Goal: Task Accomplishment & Management: Use online tool/utility

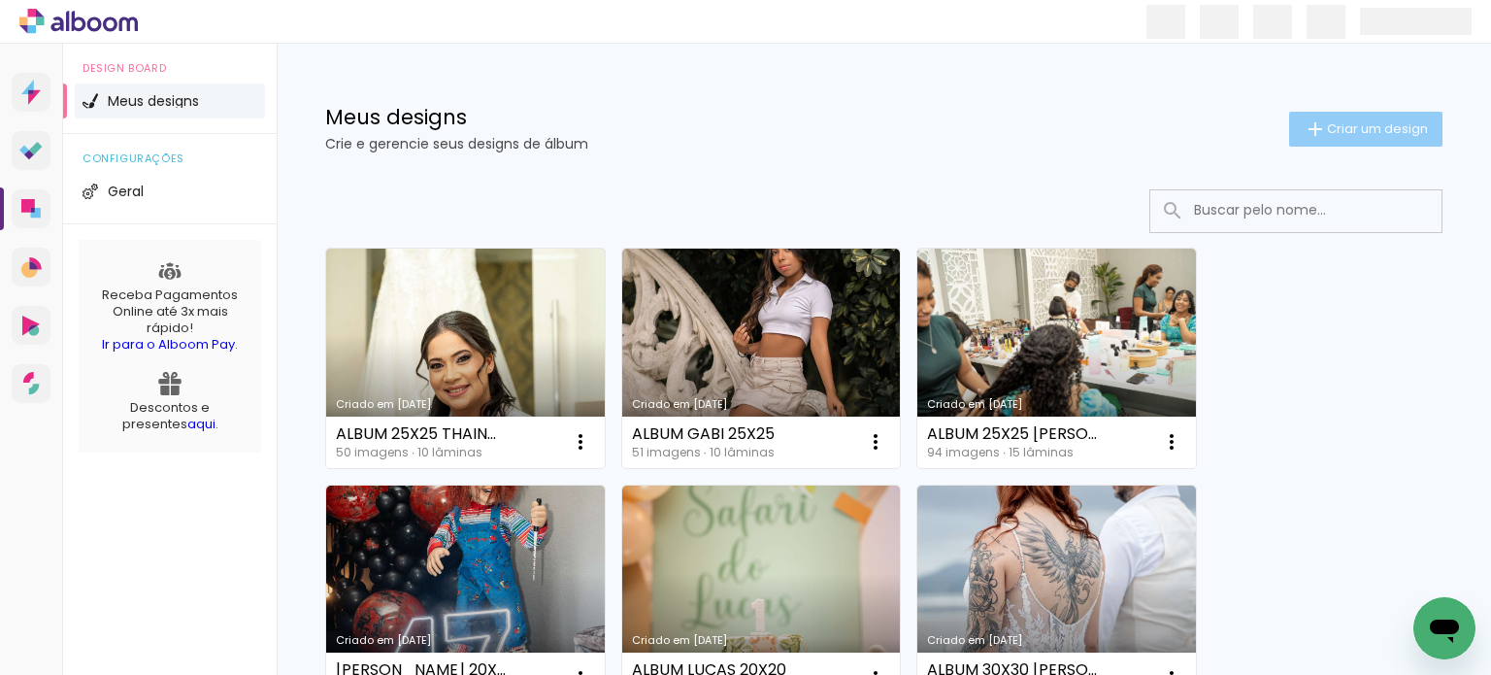
click at [1359, 122] on span "Criar um design" at bounding box center [1377, 128] width 101 height 13
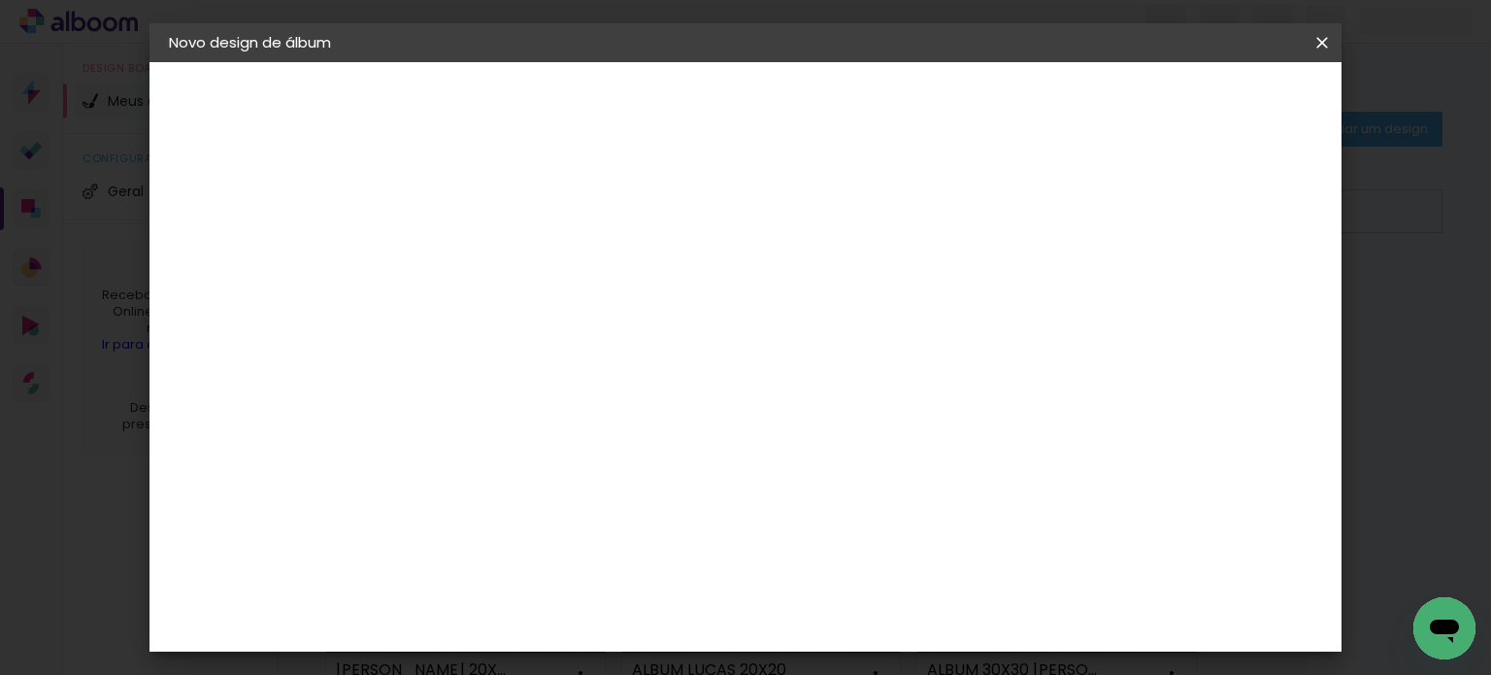
click at [486, 248] on input at bounding box center [486, 261] width 0 height 30
type input "GESTANTE CARINE 20X20"
type paper-input "GESTANTE CARINE 20X20"
click at [685, 98] on paper-button "Avançar" at bounding box center [637, 102] width 95 height 33
click at [634, 363] on input at bounding box center [536, 369] width 196 height 24
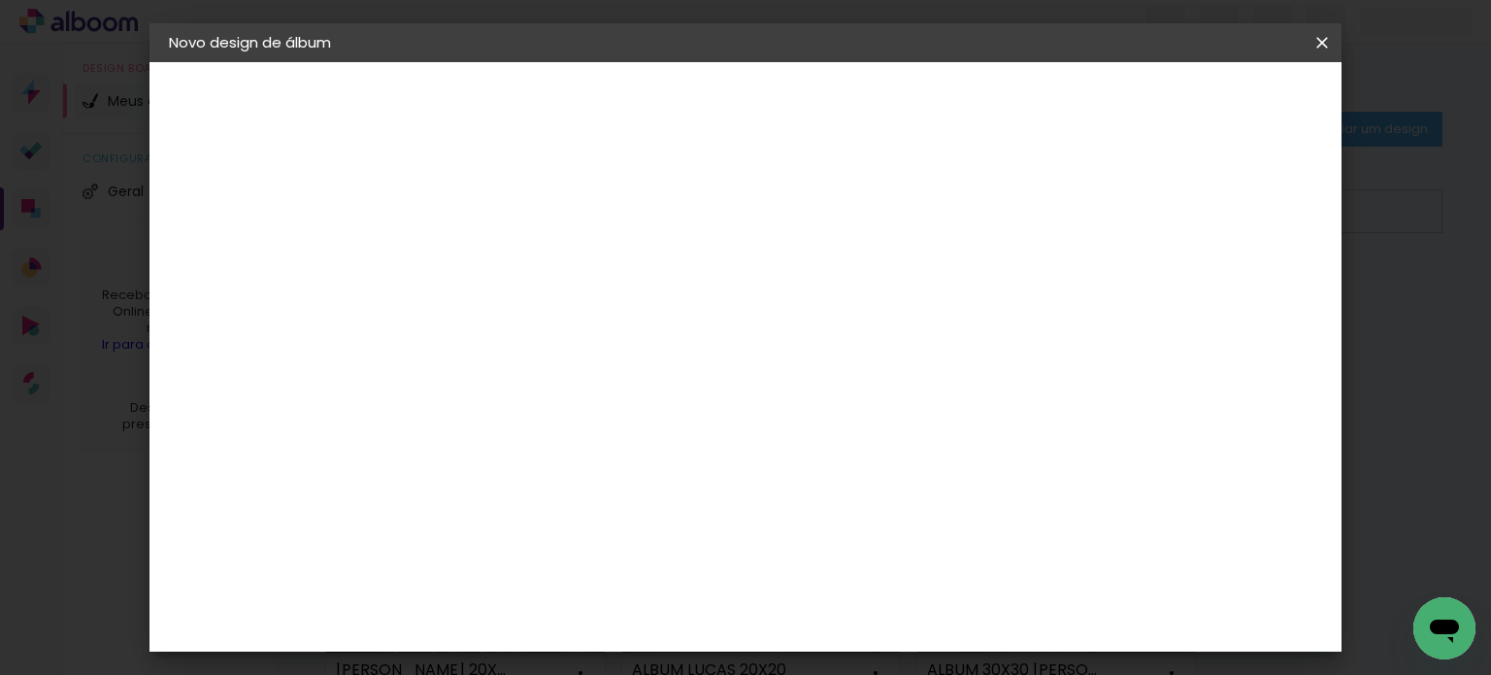
type input "C"
type input "VIA"
type paper-input "VIA"
click at [602, 453] on paper-item "Viacolor" at bounding box center [516, 438] width 171 height 43
click at [536, 431] on div "Viacolor" at bounding box center [504, 439] width 63 height 16
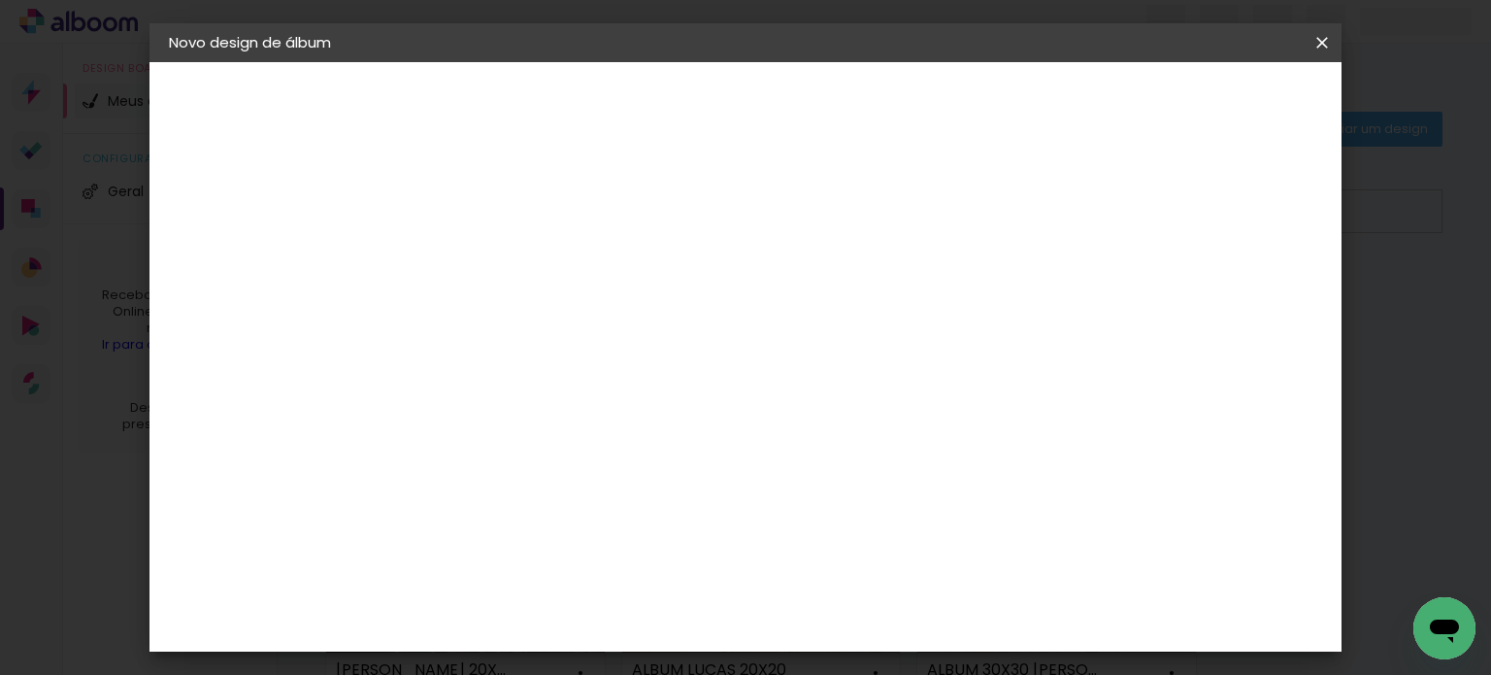
click at [797, 86] on paper-button "Avançar" at bounding box center [749, 102] width 95 height 33
click at [562, 323] on input "text" at bounding box center [524, 338] width 76 height 30
click at [1007, 314] on paper-item "Padrão" at bounding box center [872, 322] width 388 height 39
type input "Padrão"
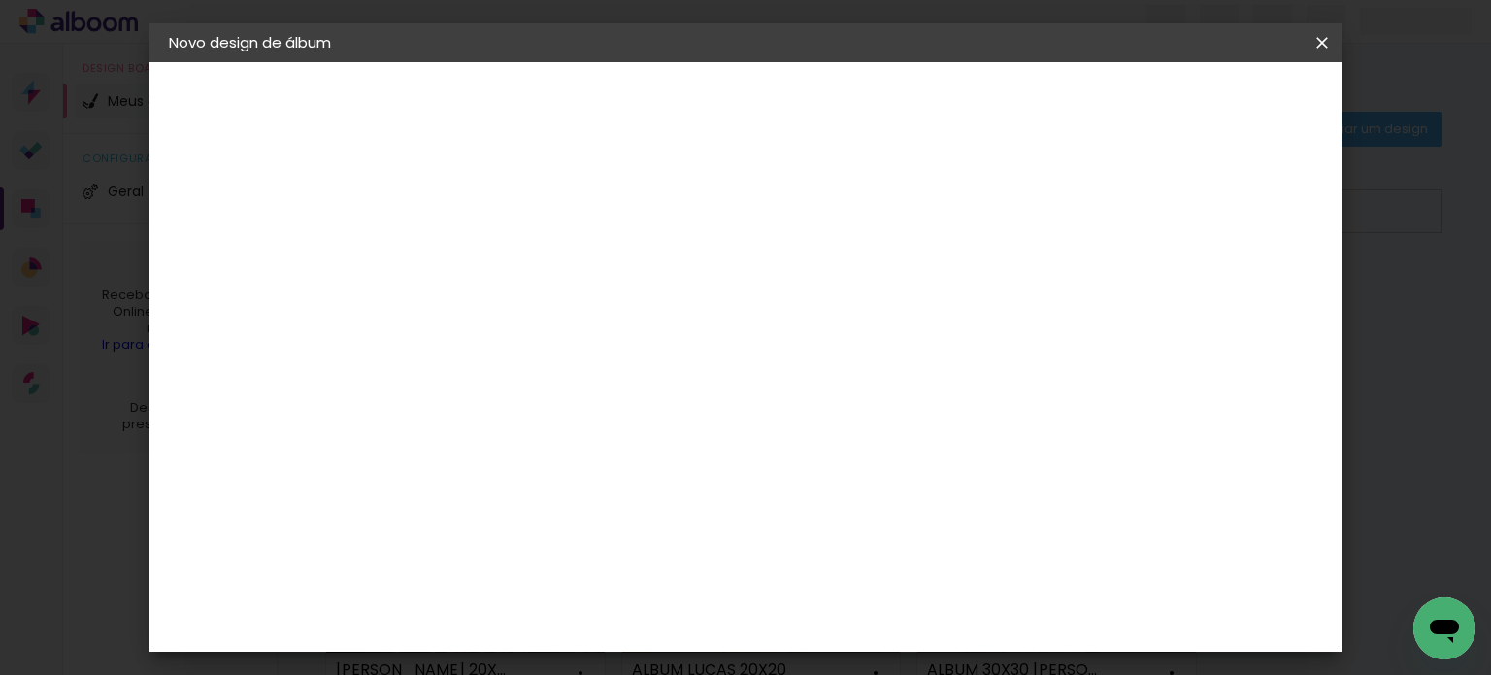
click at [803, 115] on paper-button "Avançar" at bounding box center [755, 102] width 95 height 33
click at [969, 115] on paper-button "Iniciar design" at bounding box center [905, 102] width 127 height 33
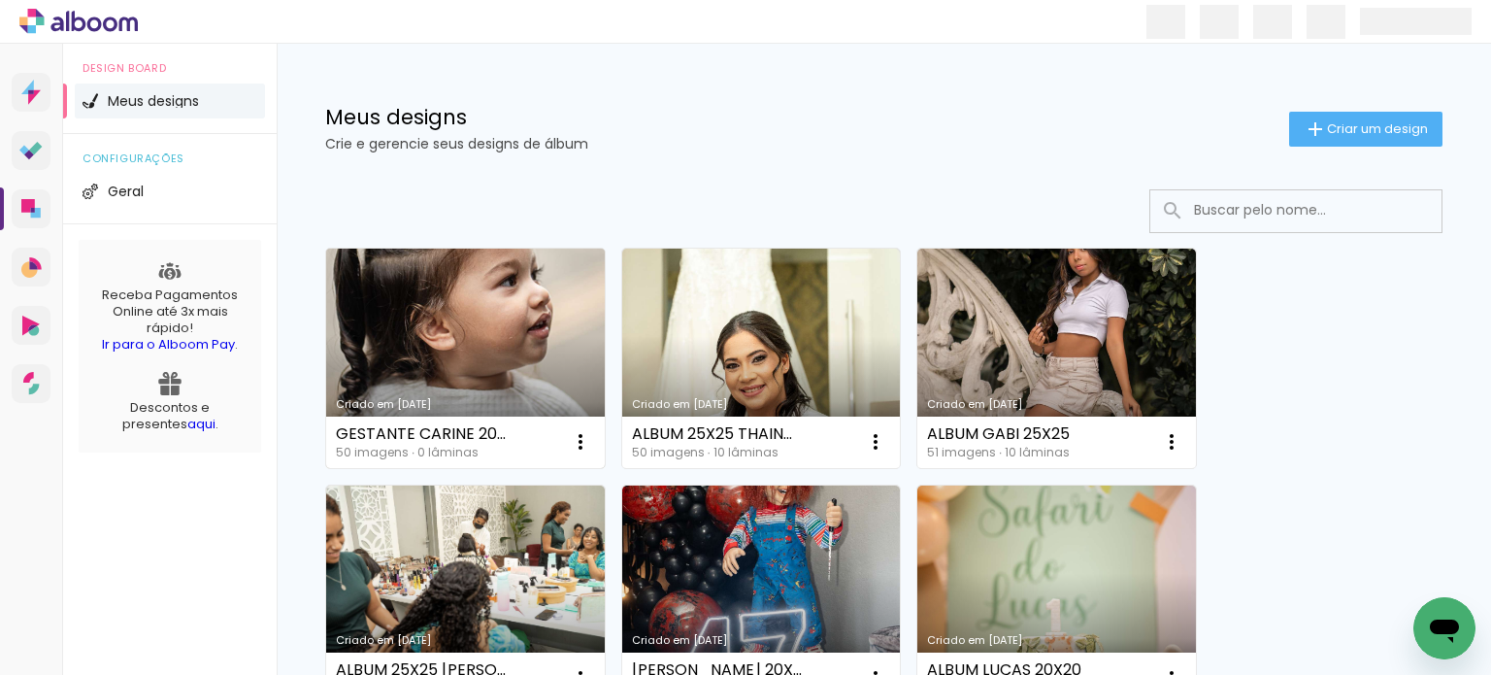
click at [501, 383] on link "Criado em [DATE]" at bounding box center [465, 358] width 279 height 219
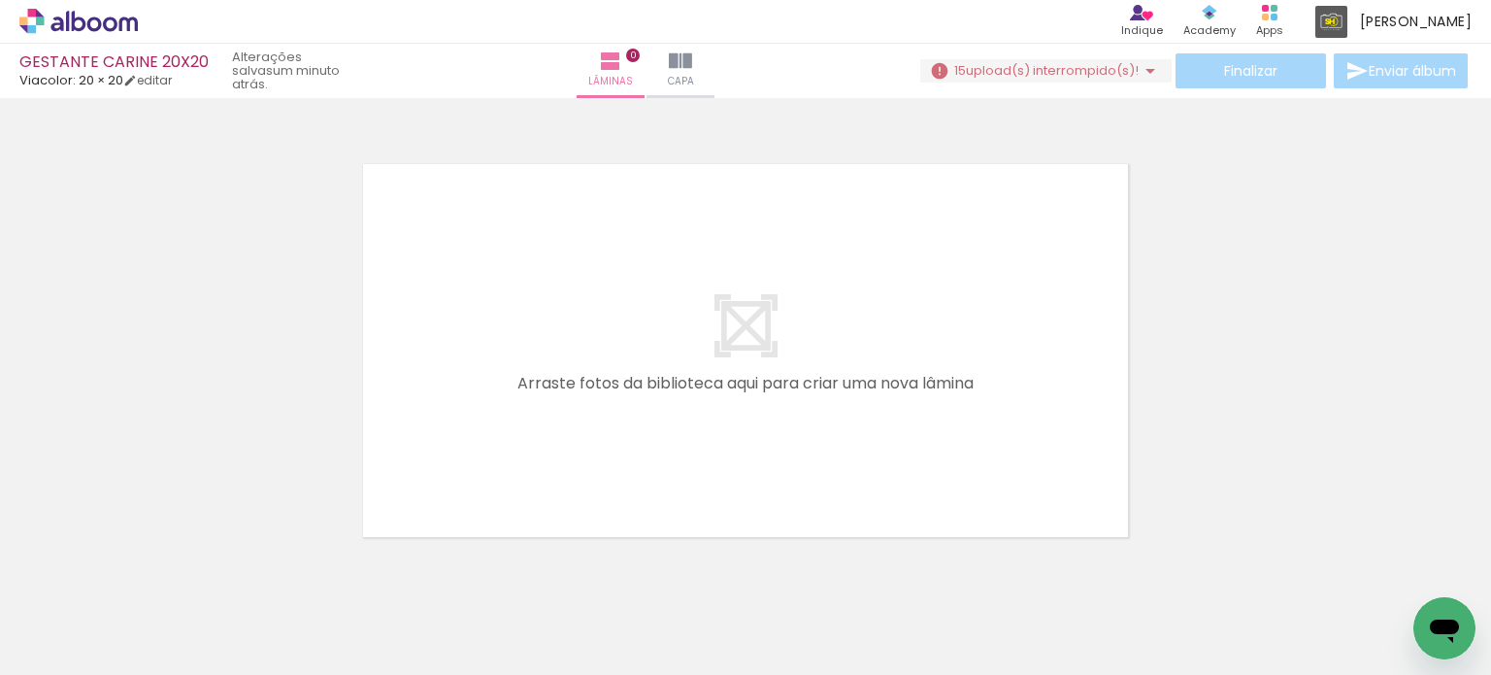
click at [1008, 81] on paper-button "15 upload(s) interrompido(s)!" at bounding box center [1045, 70] width 251 height 23
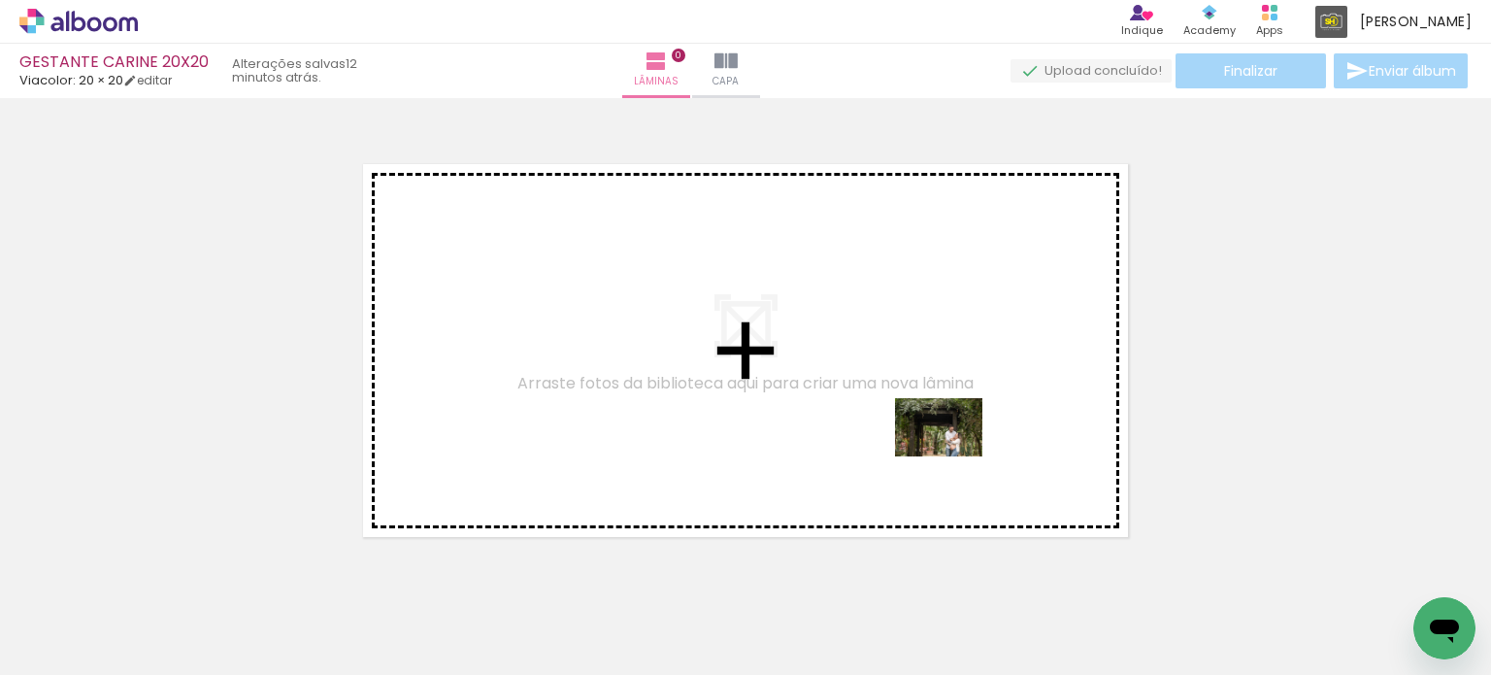
drag, startPoint x: 1017, startPoint y: 619, endPoint x: 952, endPoint y: 456, distance: 175.6
click at [952, 456] on quentale-workspace at bounding box center [745, 337] width 1491 height 675
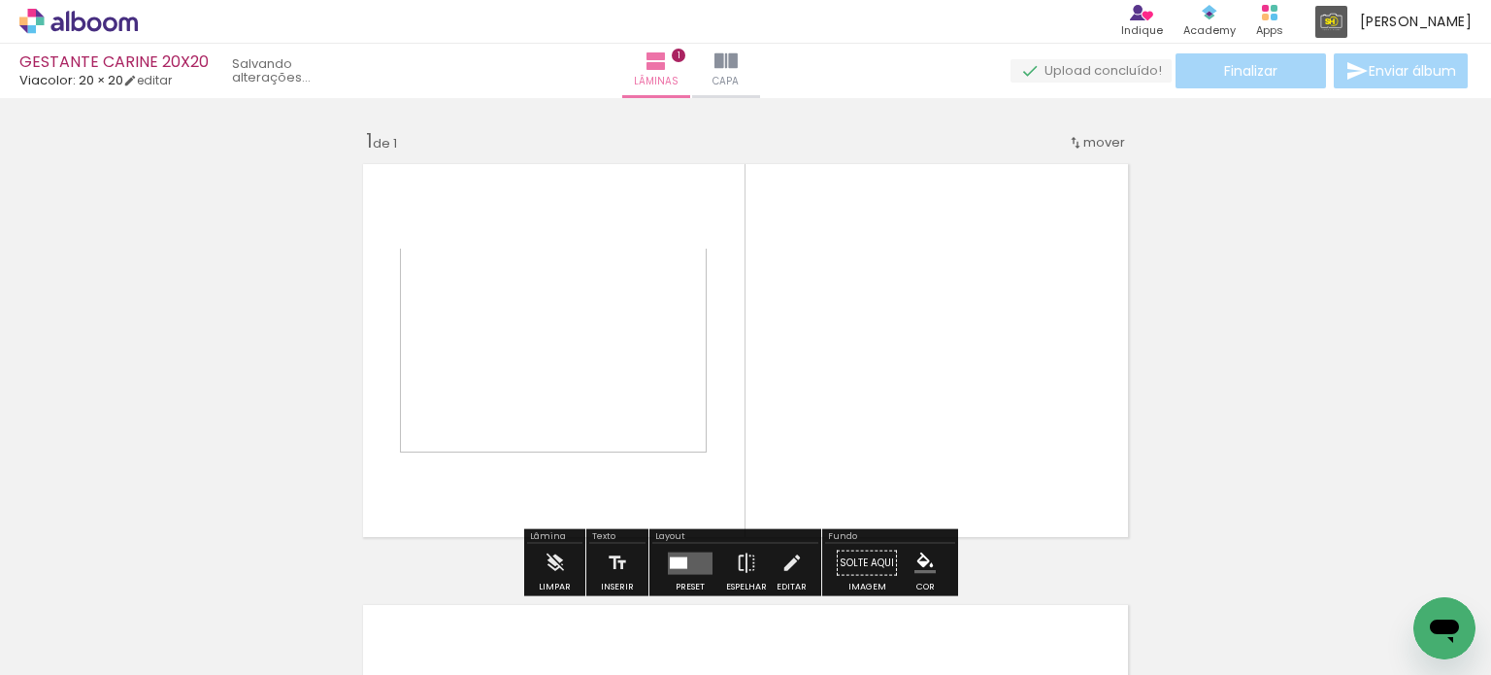
scroll to position [24, 0]
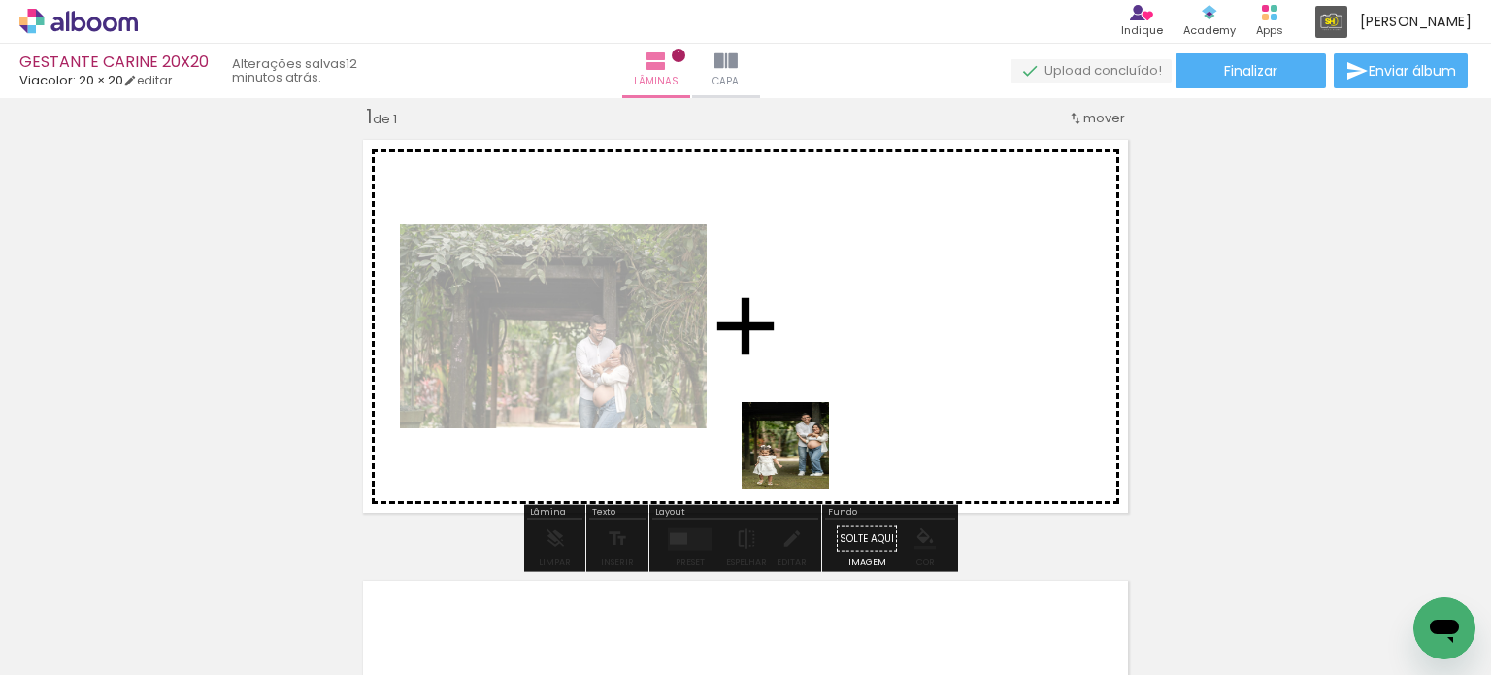
click at [800, 457] on quentale-workspace at bounding box center [745, 337] width 1491 height 675
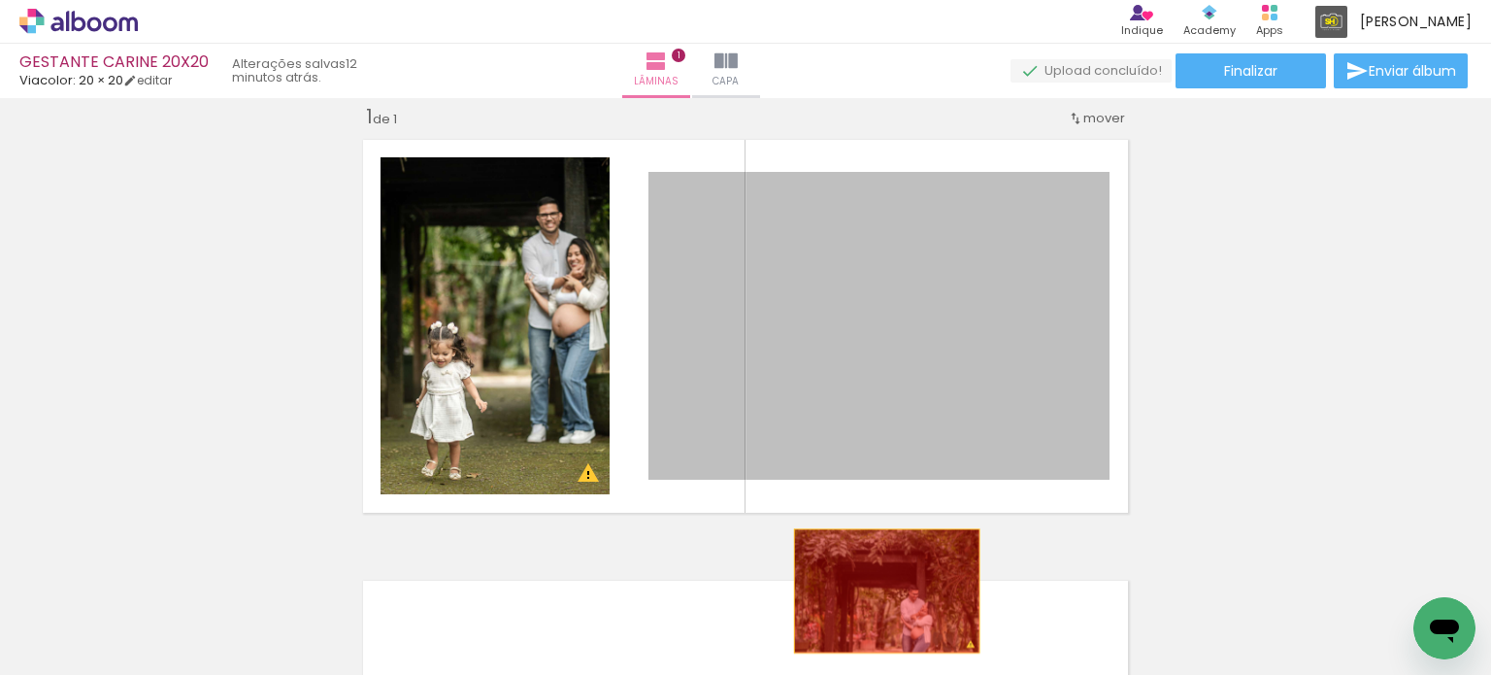
drag, startPoint x: 932, startPoint y: 394, endPoint x: 880, endPoint y: 591, distance: 203.9
click at [880, 591] on quentale-workspace at bounding box center [745, 337] width 1491 height 675
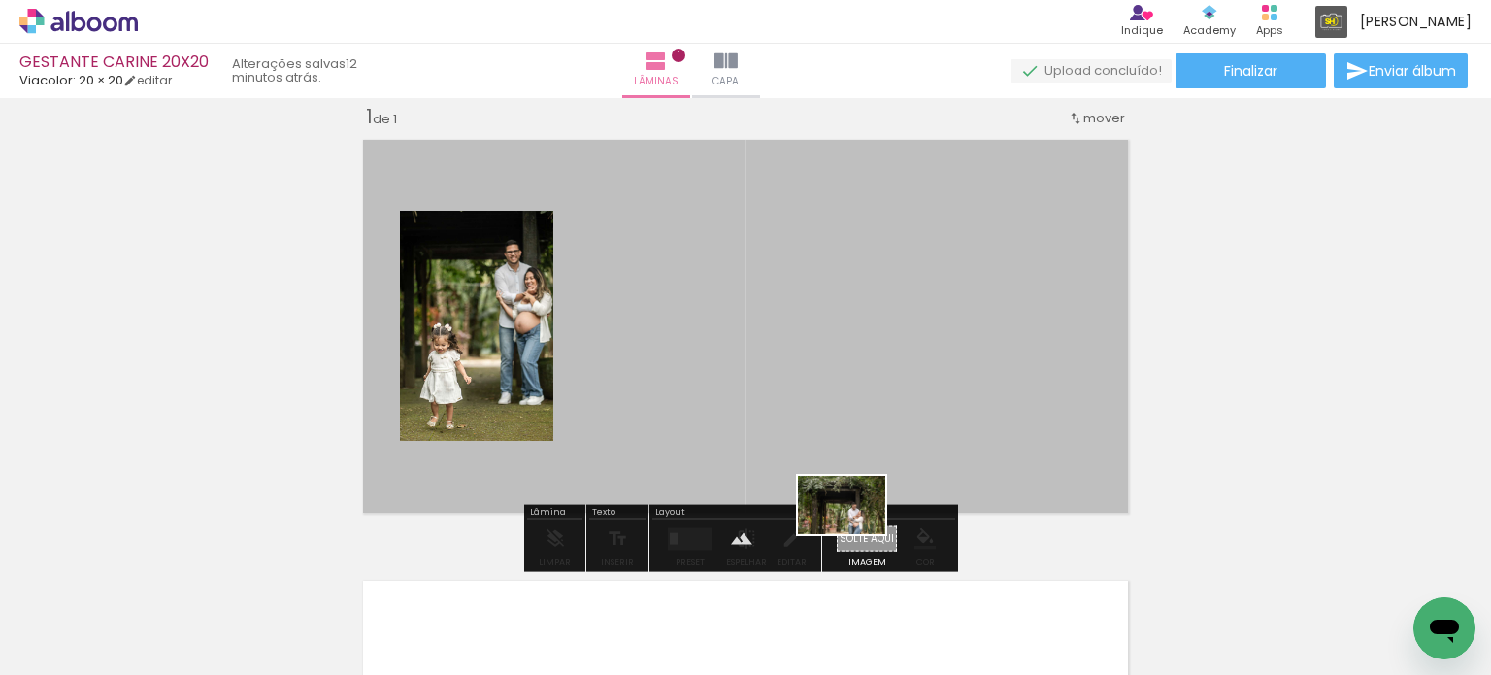
drag, startPoint x: 1025, startPoint y: 623, endPoint x: 856, endPoint y: 534, distance: 191.1
click at [856, 534] on quentale-workspace at bounding box center [745, 337] width 1491 height 675
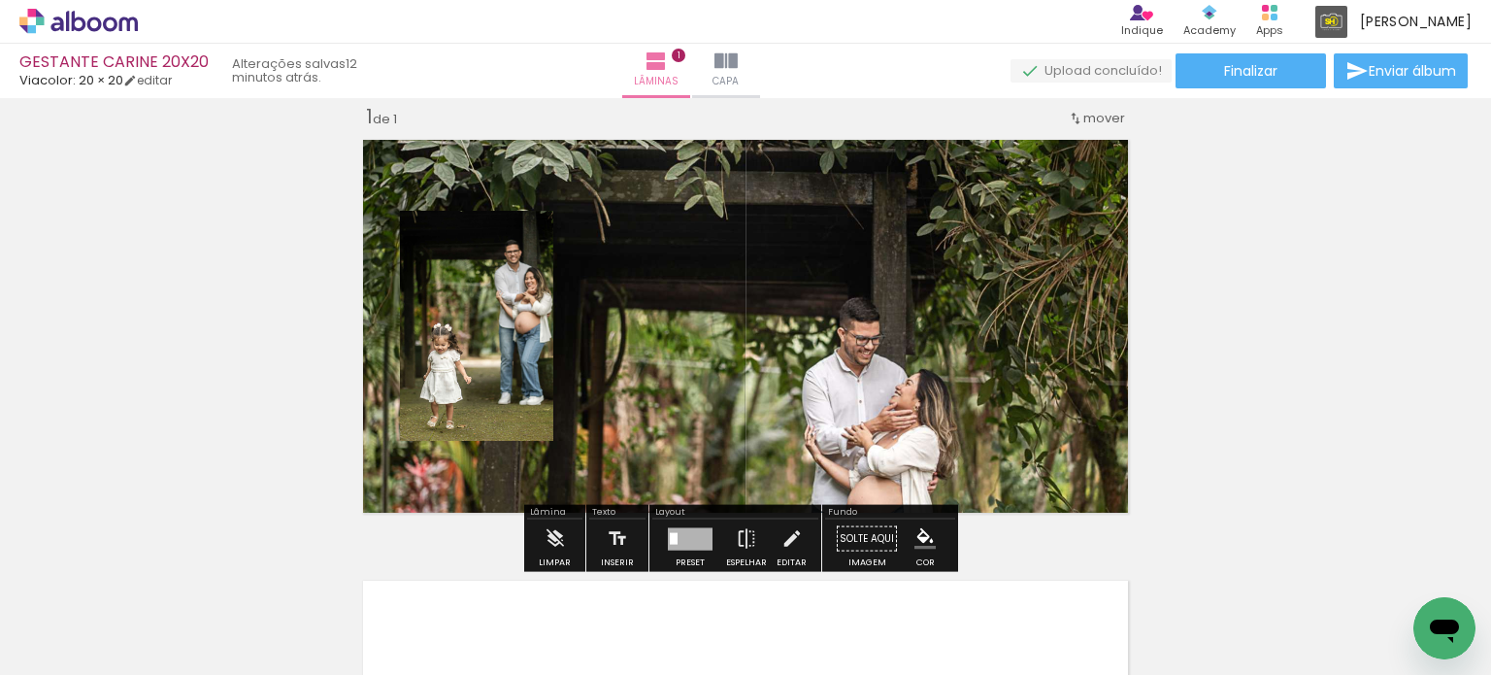
click at [915, 426] on quentale-layouter at bounding box center [745, 326] width 784 height 392
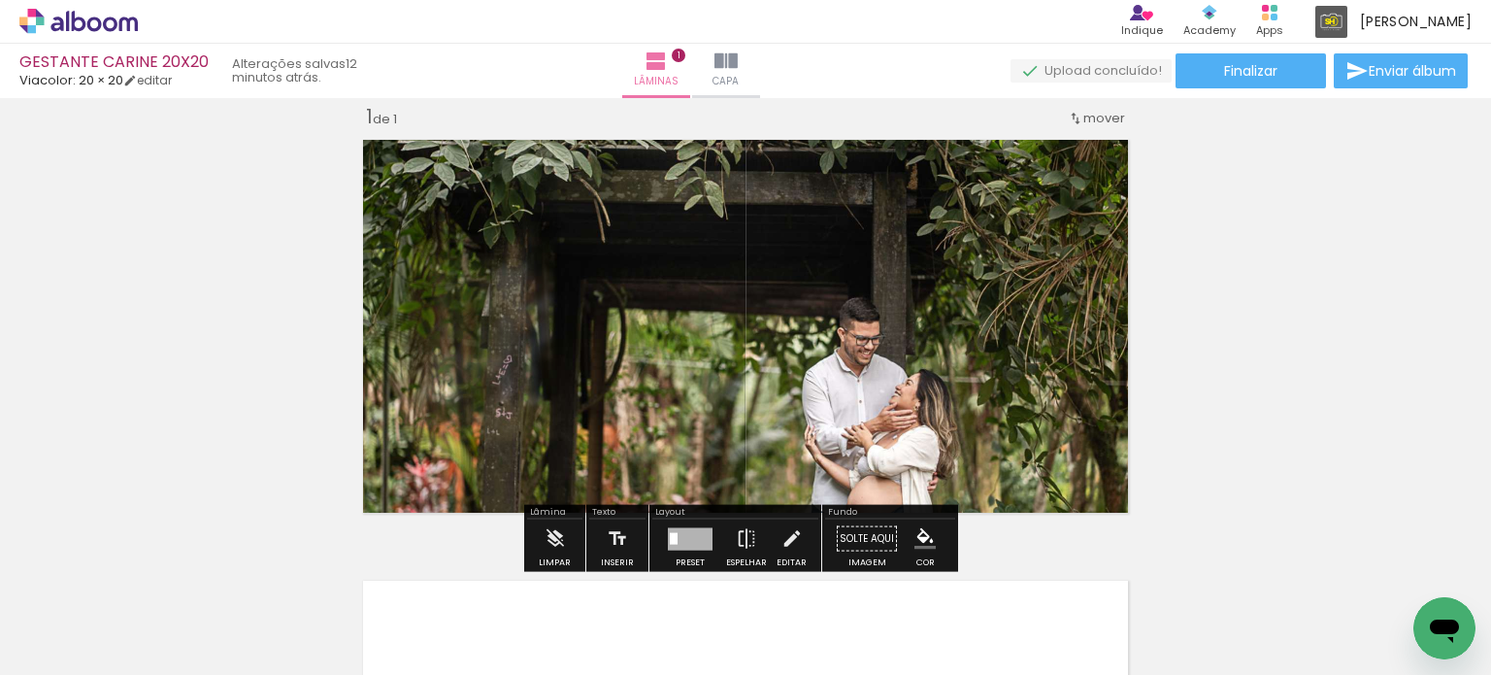
click at [915, 426] on quentale-photo at bounding box center [745, 326] width 784 height 392
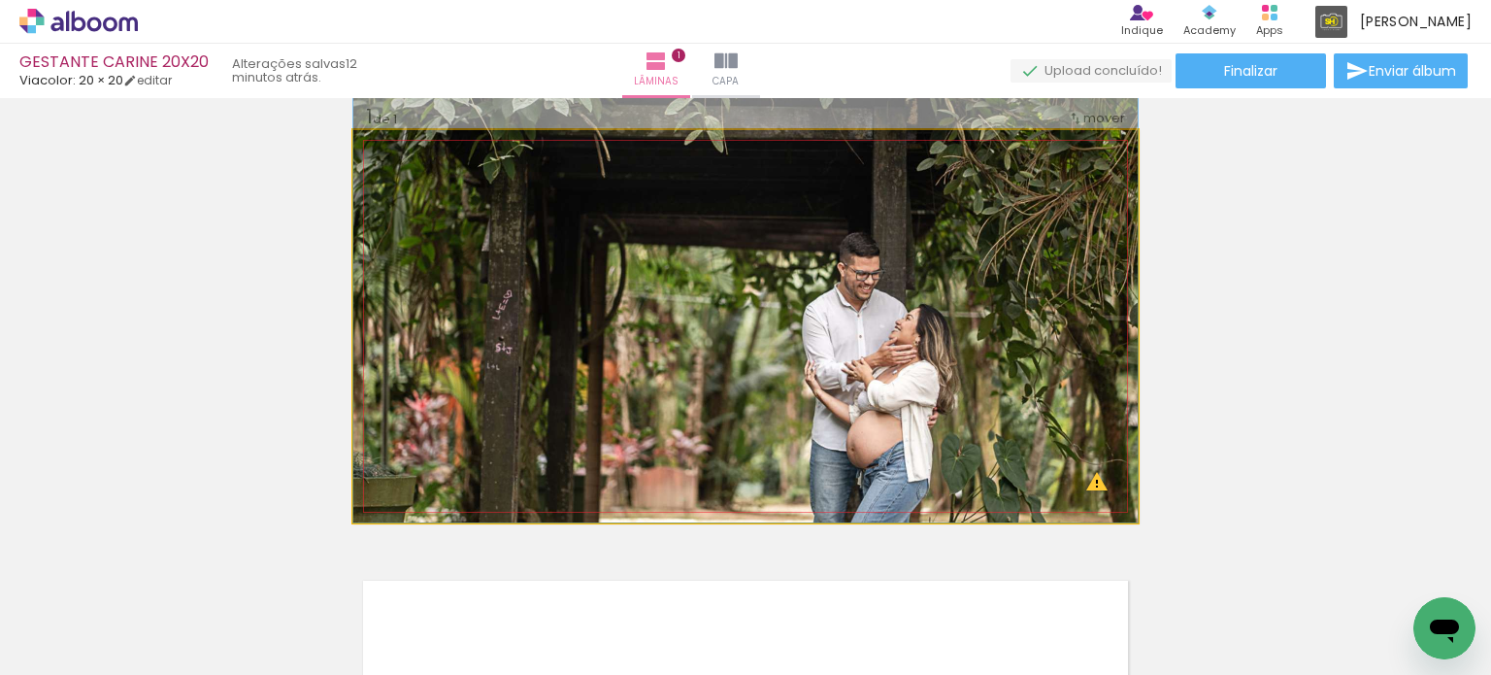
drag, startPoint x: 915, startPoint y: 426, endPoint x: 915, endPoint y: 323, distance: 102.9
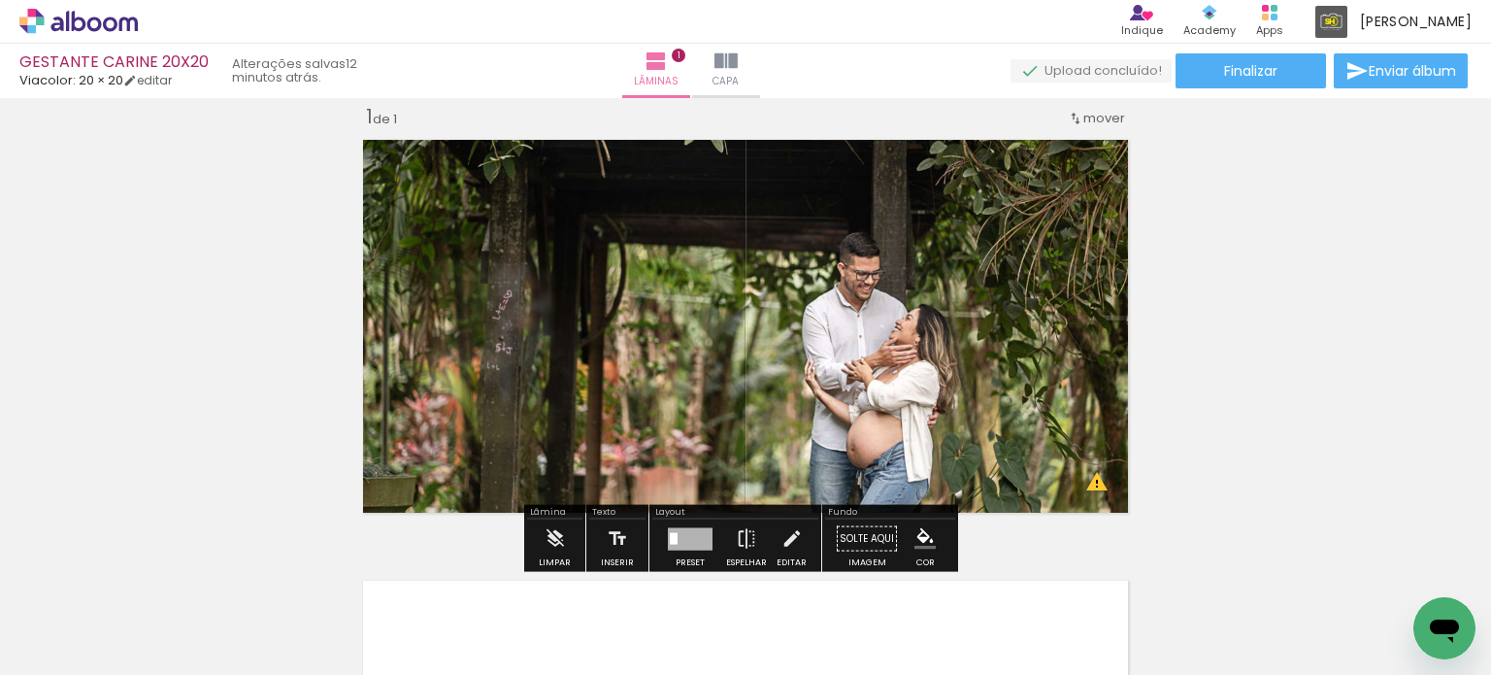
click at [1227, 302] on div "Inserir lâmina 1 de 1 O Designbox precisará aumentar a sua imagem em 200% para …" at bounding box center [745, 522] width 1491 height 883
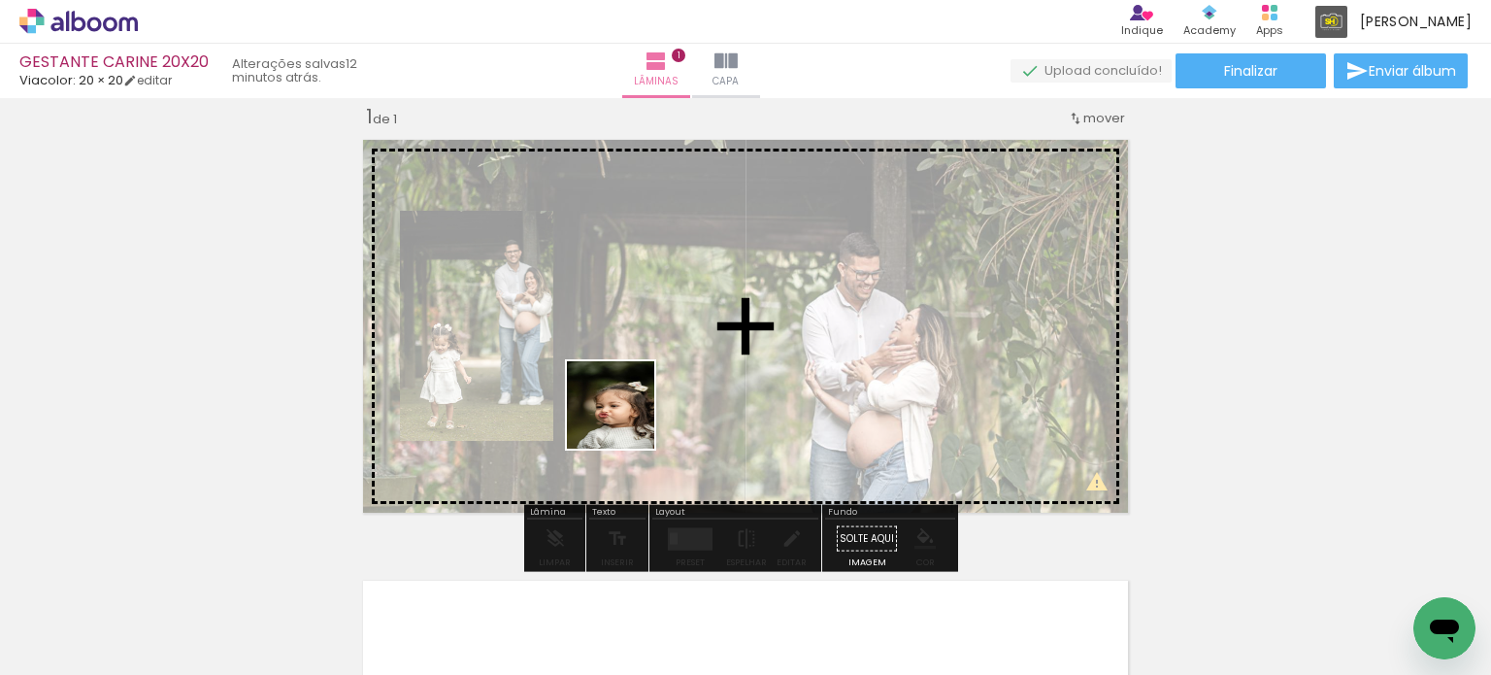
drag, startPoint x: 771, startPoint y: 576, endPoint x: 618, endPoint y: 406, distance: 228.3
click at [618, 406] on quentale-workspace at bounding box center [745, 337] width 1491 height 675
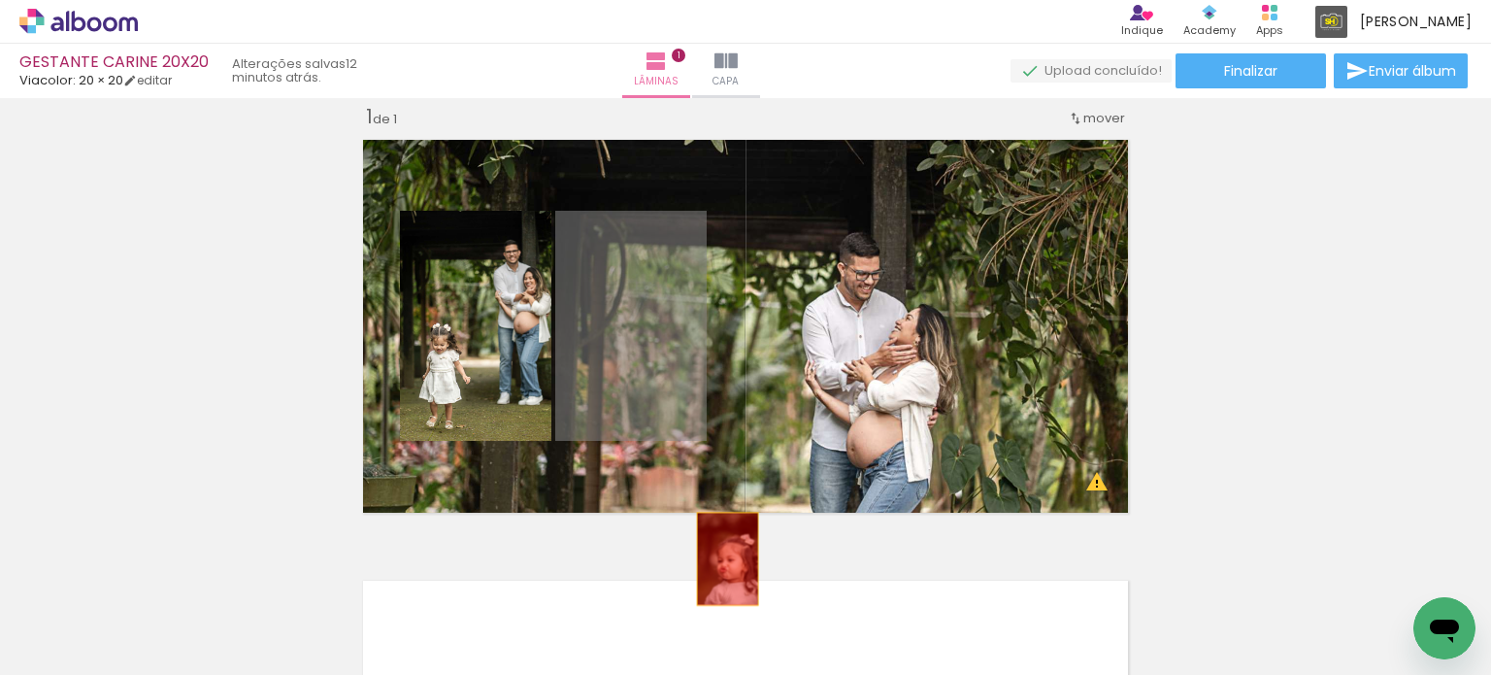
drag, startPoint x: 588, startPoint y: 327, endPoint x: 732, endPoint y: 578, distance: 288.8
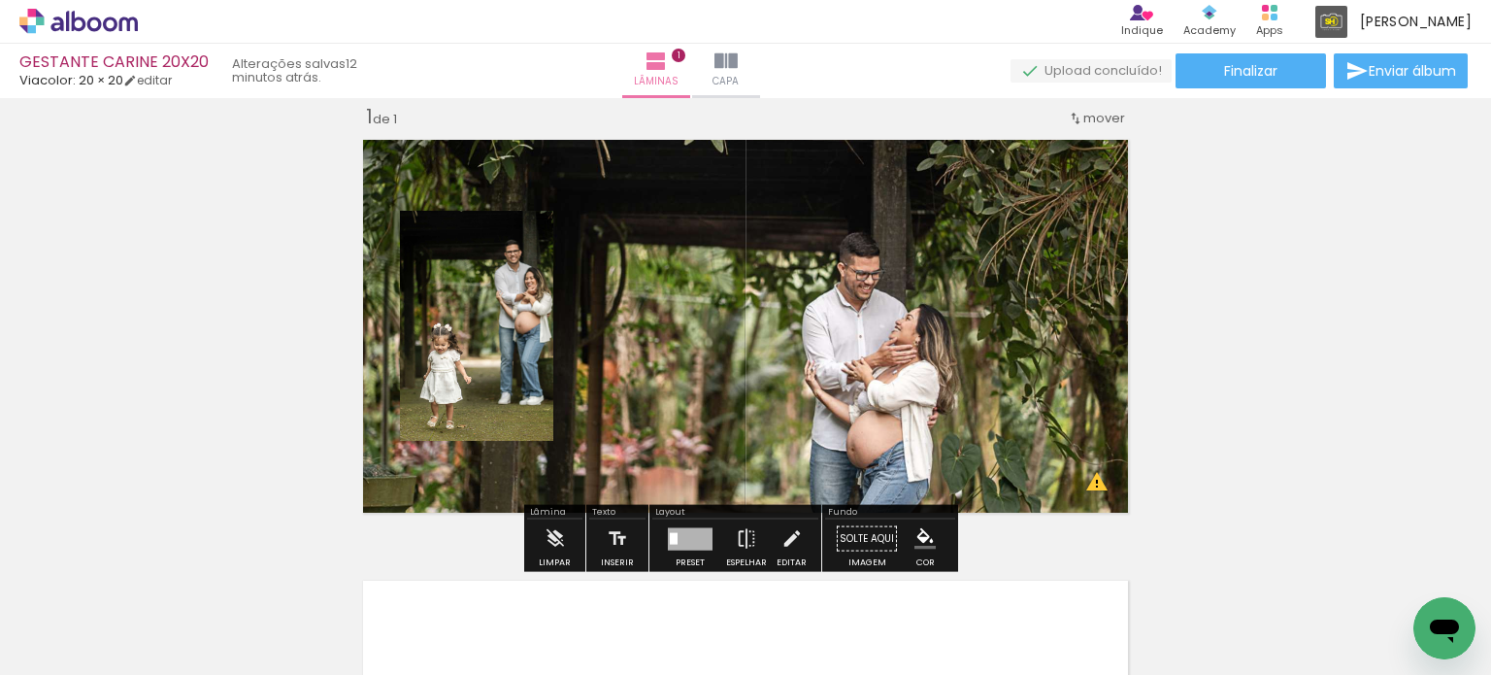
scroll to position [0, 768]
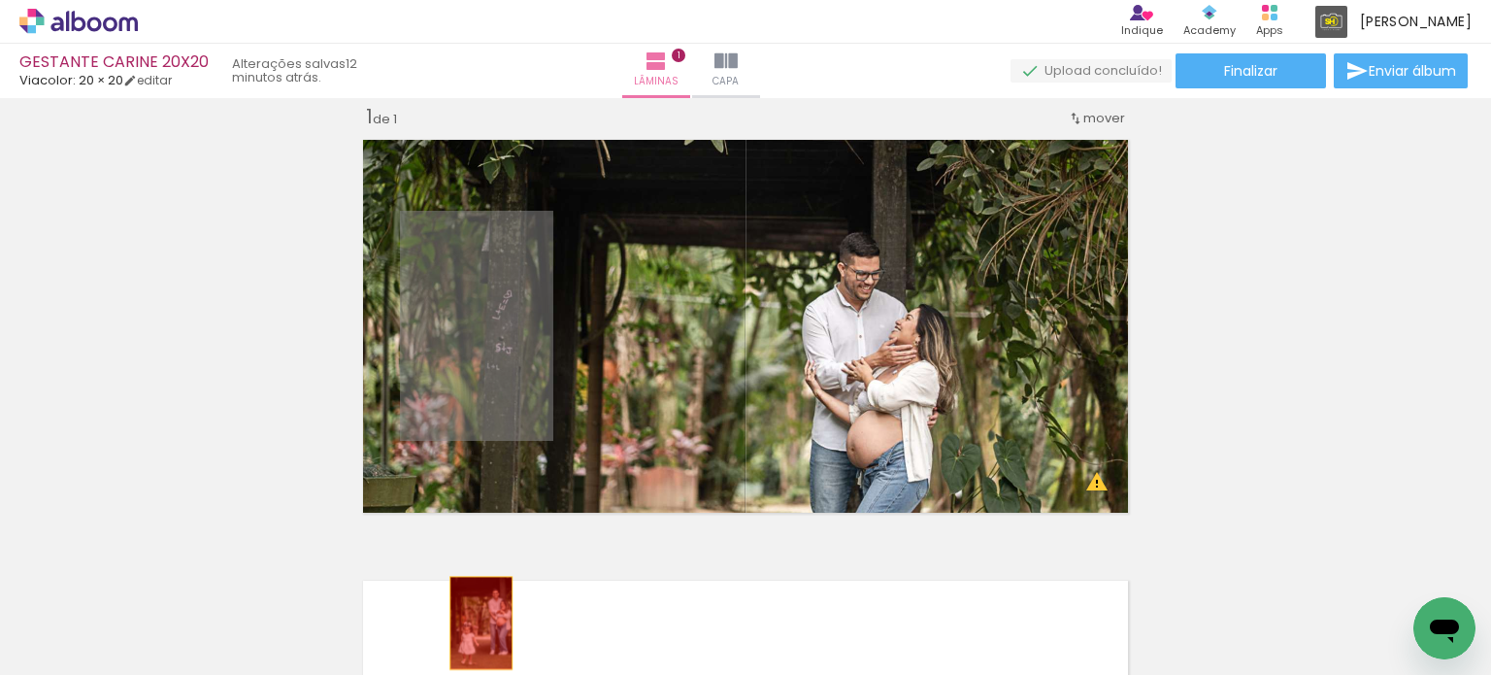
drag, startPoint x: 445, startPoint y: 303, endPoint x: 474, endPoint y: 623, distance: 321.7
click at [474, 623] on quentale-workspace at bounding box center [745, 337] width 1491 height 675
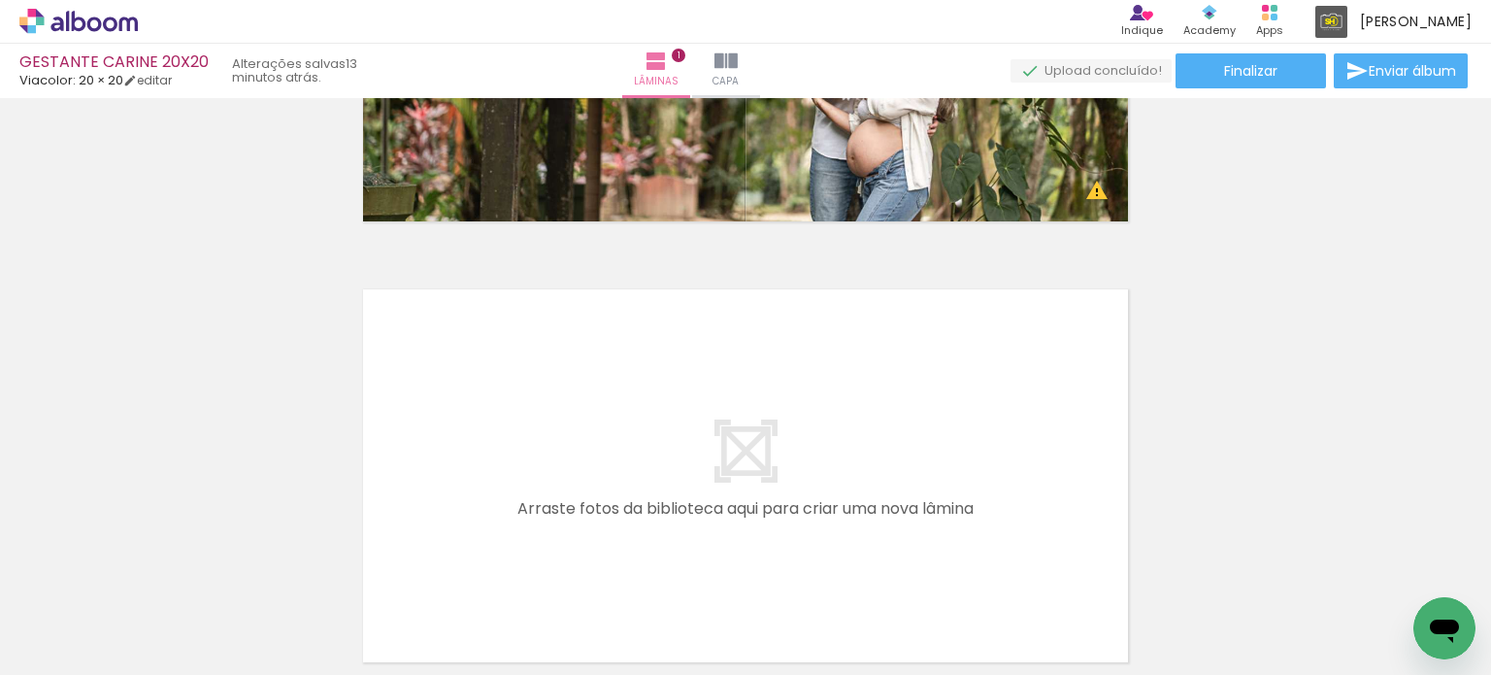
scroll to position [413, 0]
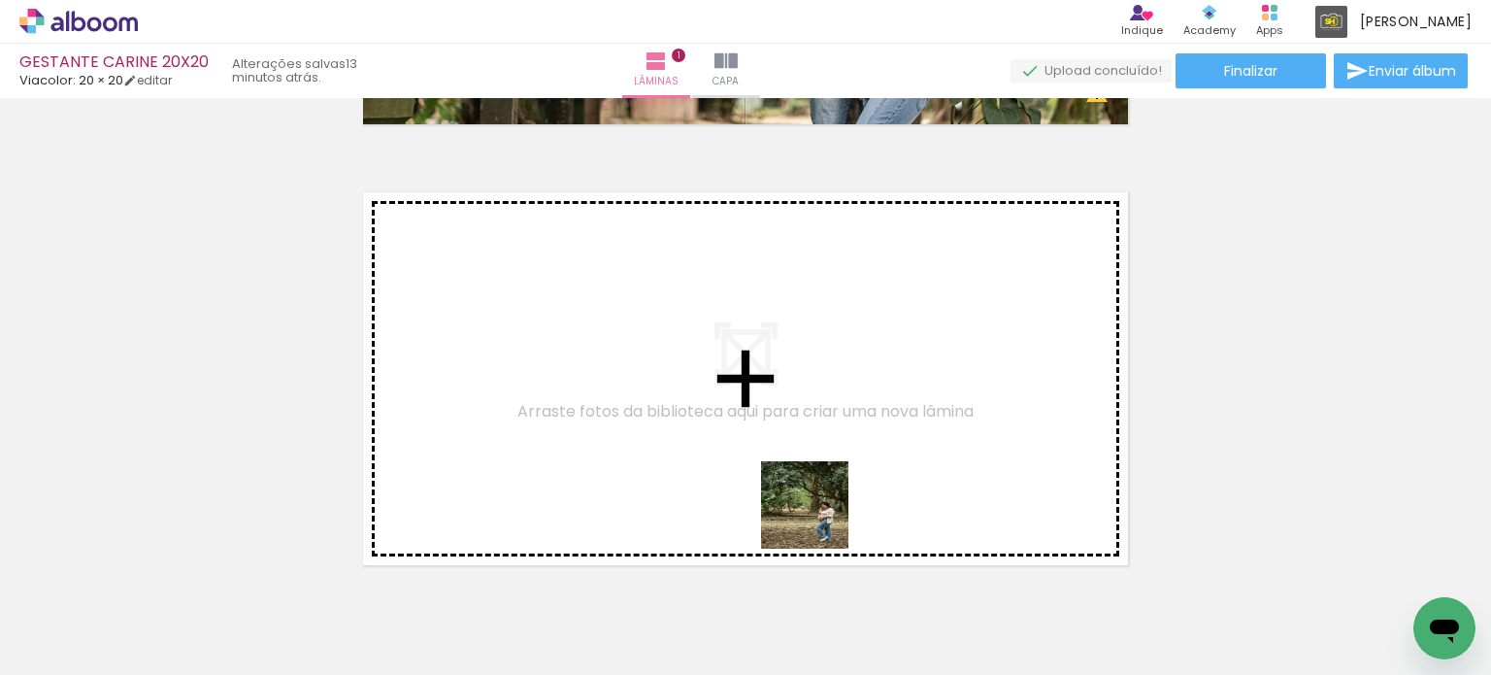
drag, startPoint x: 734, startPoint y: 631, endPoint x: 820, endPoint y: 518, distance: 141.9
click at [820, 518] on quentale-workspace at bounding box center [745, 337] width 1491 height 675
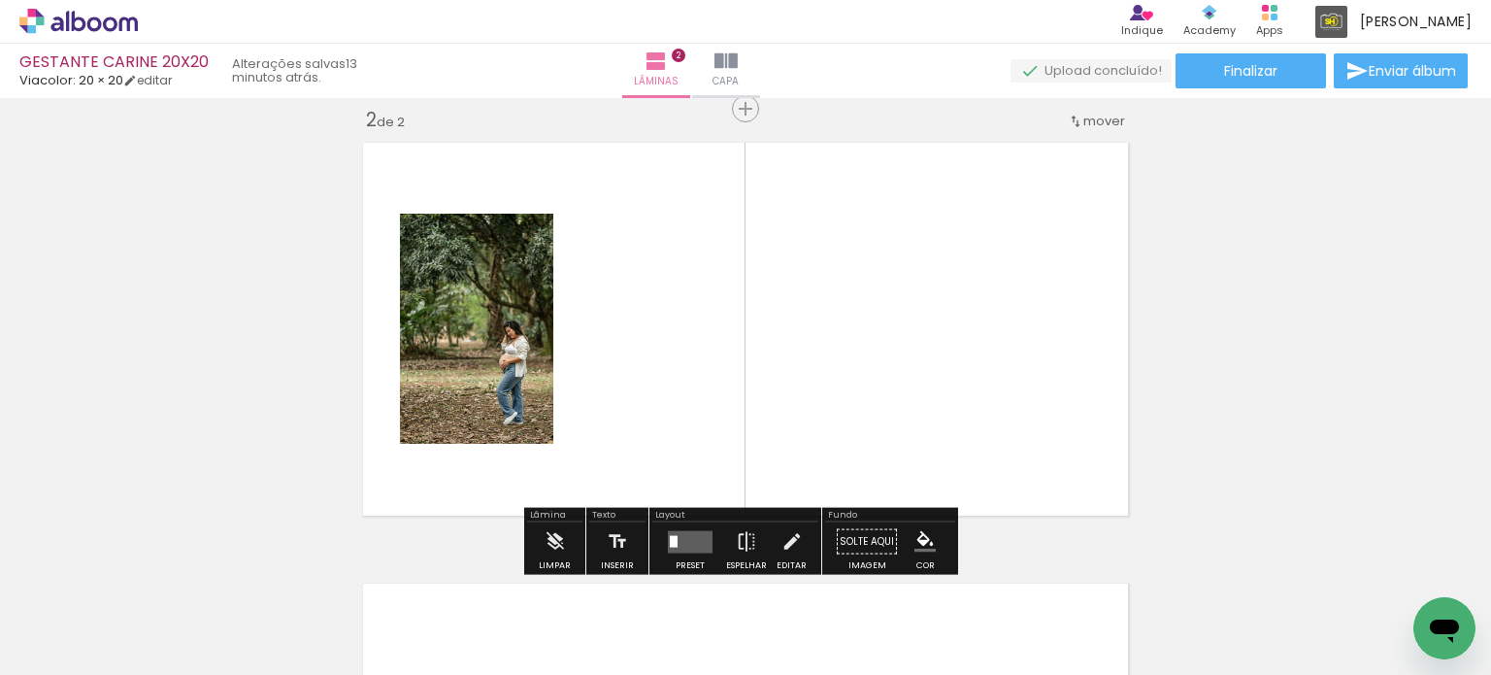
scroll to position [465, 0]
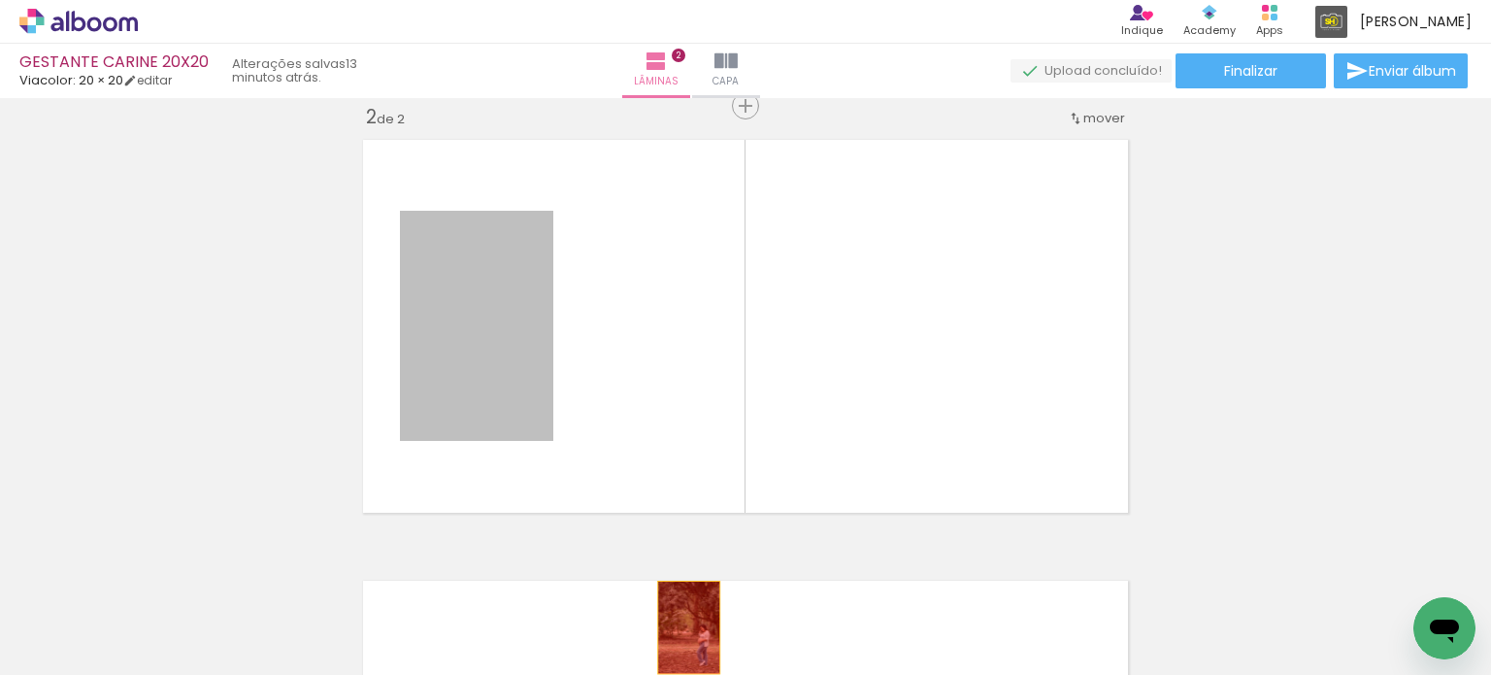
drag, startPoint x: 462, startPoint y: 365, endPoint x: 782, endPoint y: 641, distance: 422.0
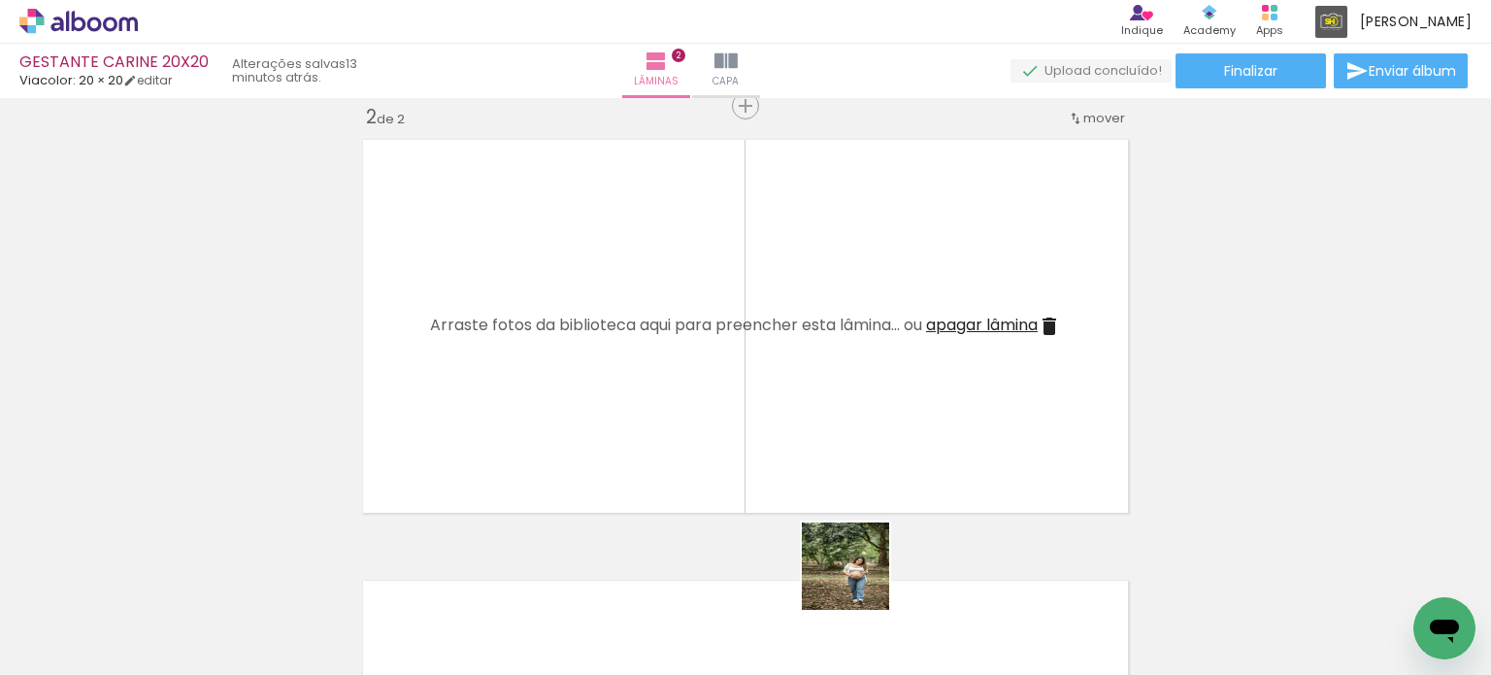
drag, startPoint x: 860, startPoint y: 581, endPoint x: 745, endPoint y: 509, distance: 136.0
click at [772, 400] on quentale-workspace at bounding box center [745, 337] width 1491 height 675
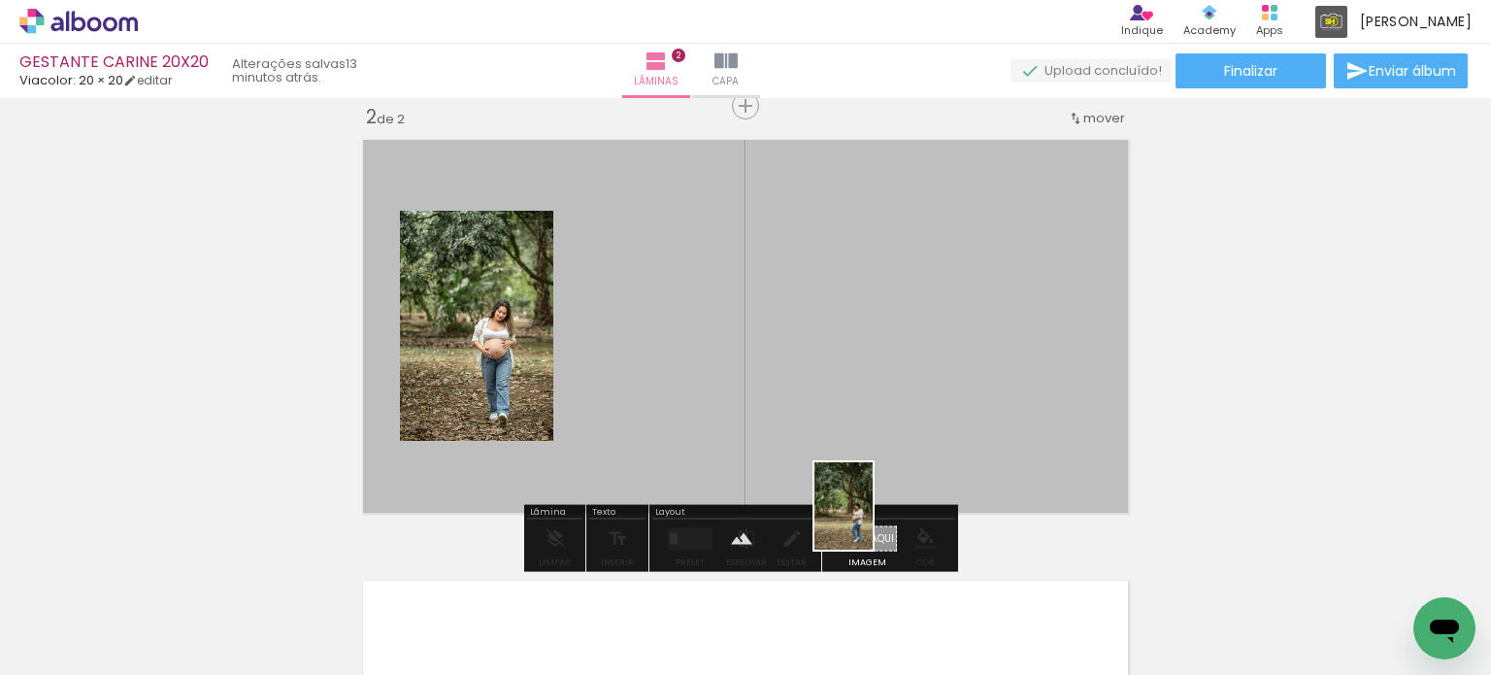
drag, startPoint x: 804, startPoint y: 582, endPoint x: 873, endPoint y: 520, distance: 92.2
click at [873, 520] on quentale-workspace at bounding box center [745, 337] width 1491 height 675
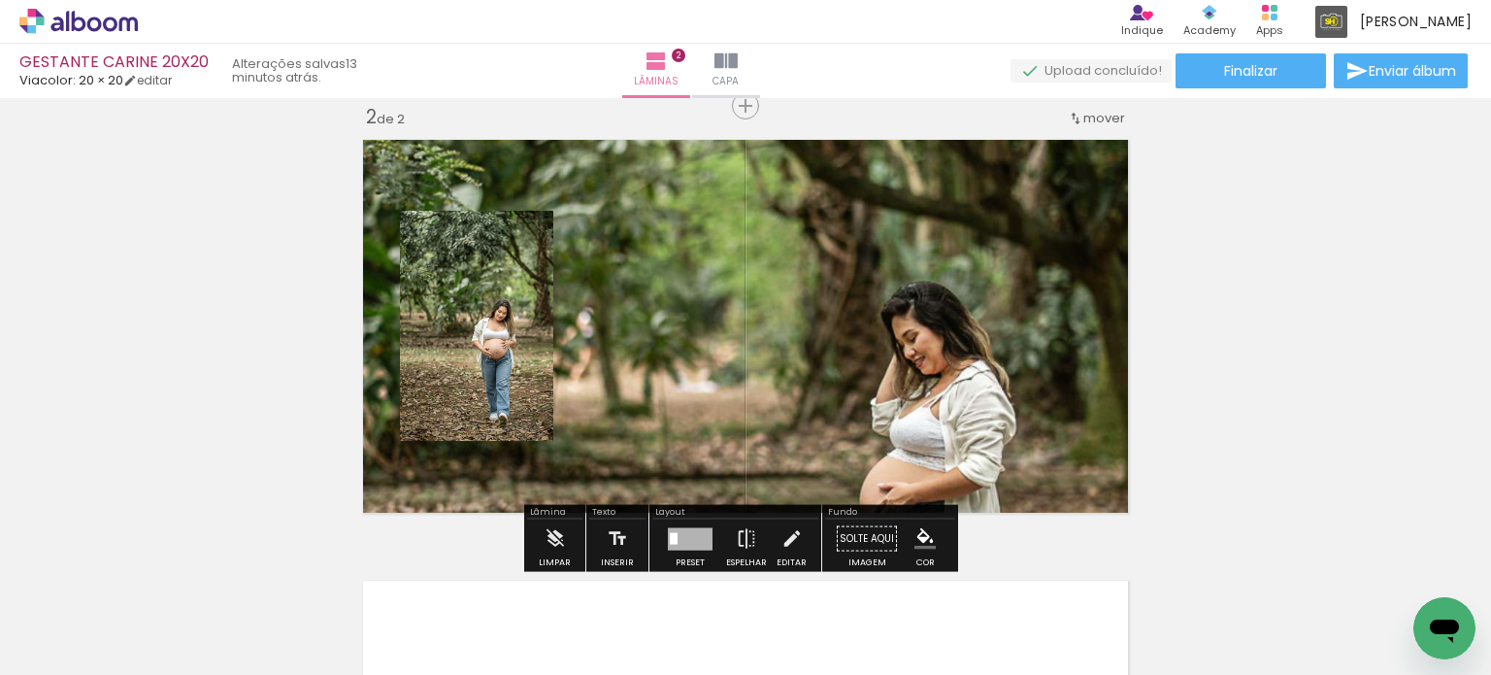
click at [967, 416] on quentale-layouter at bounding box center [745, 326] width 784 height 392
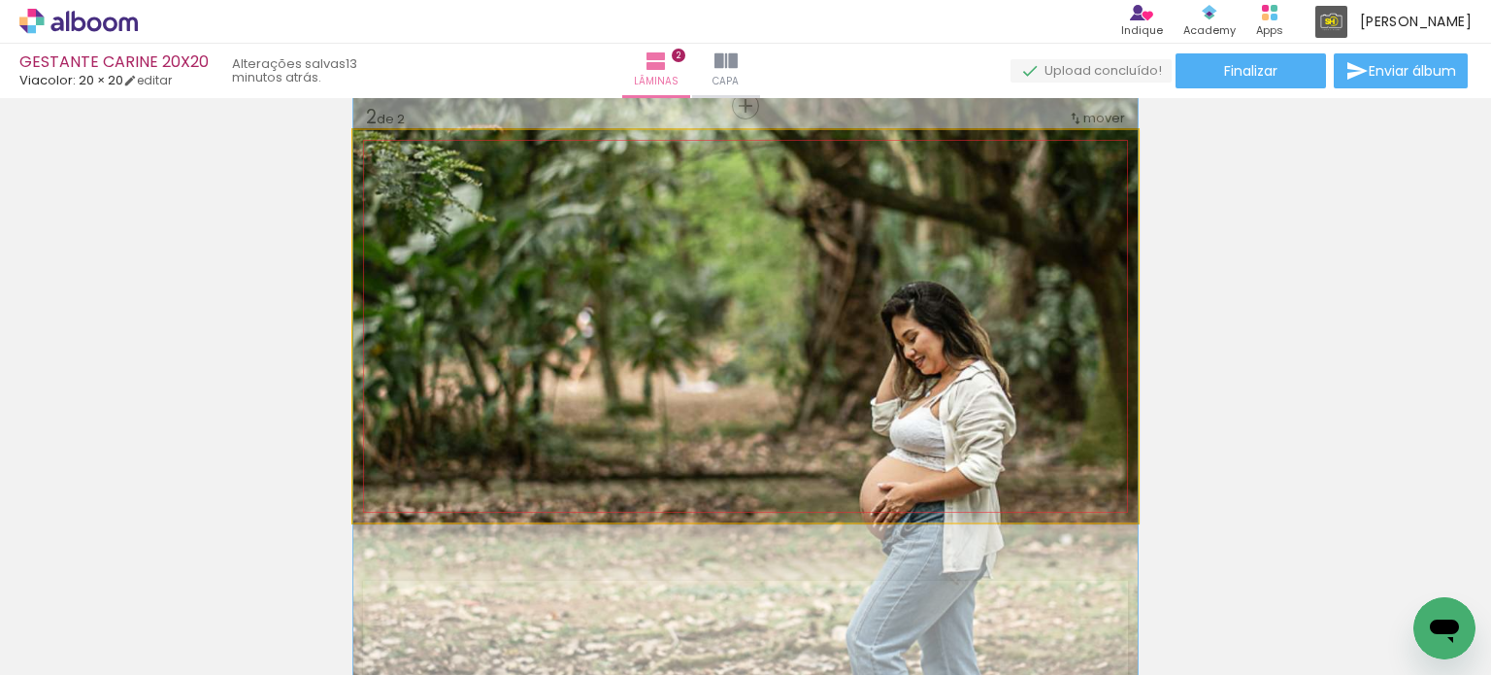
click at [967, 416] on quentale-photo at bounding box center [745, 326] width 784 height 392
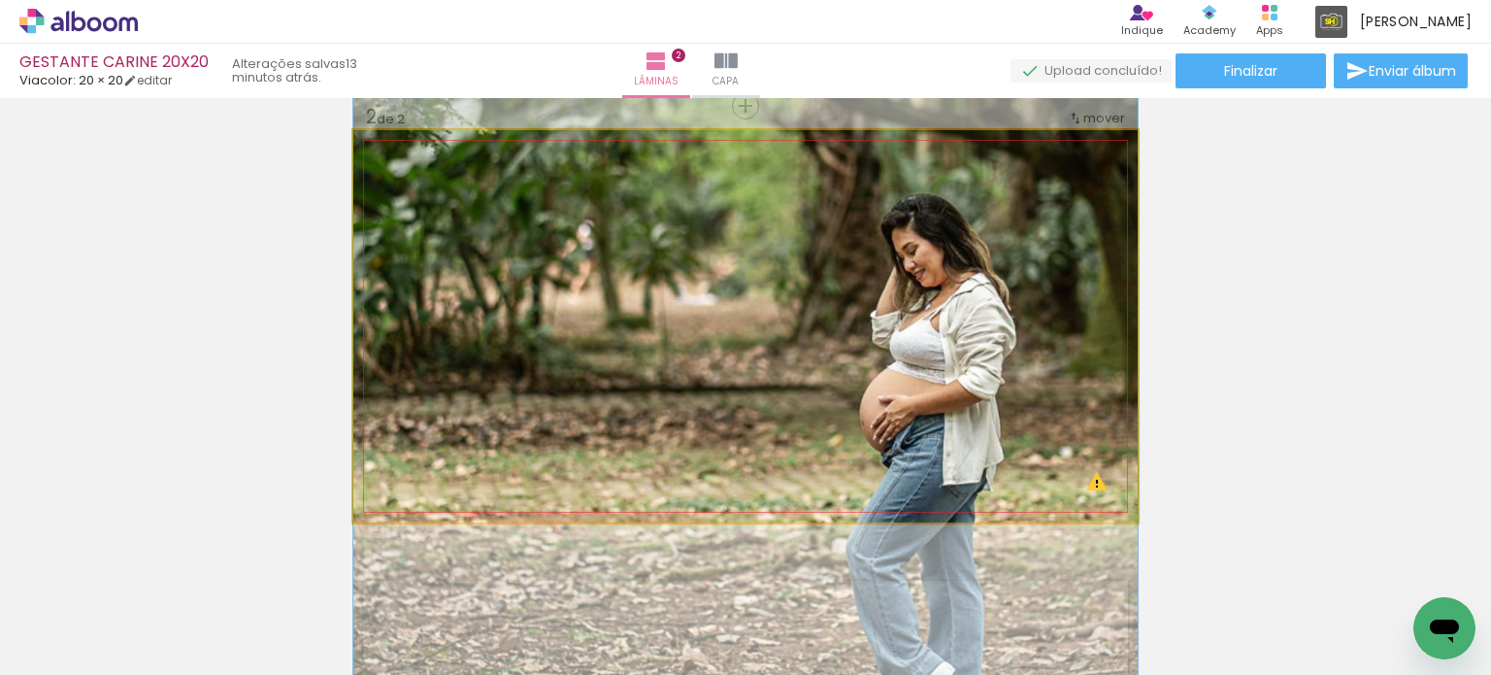
drag, startPoint x: 967, startPoint y: 416, endPoint x: 978, endPoint y: 329, distance: 88.0
drag, startPoint x: 424, startPoint y: 180, endPoint x: 357, endPoint y: 181, distance: 67.0
type paper-slider "100"
click at [357, 181] on quentale-photo at bounding box center [745, 326] width 784 height 392
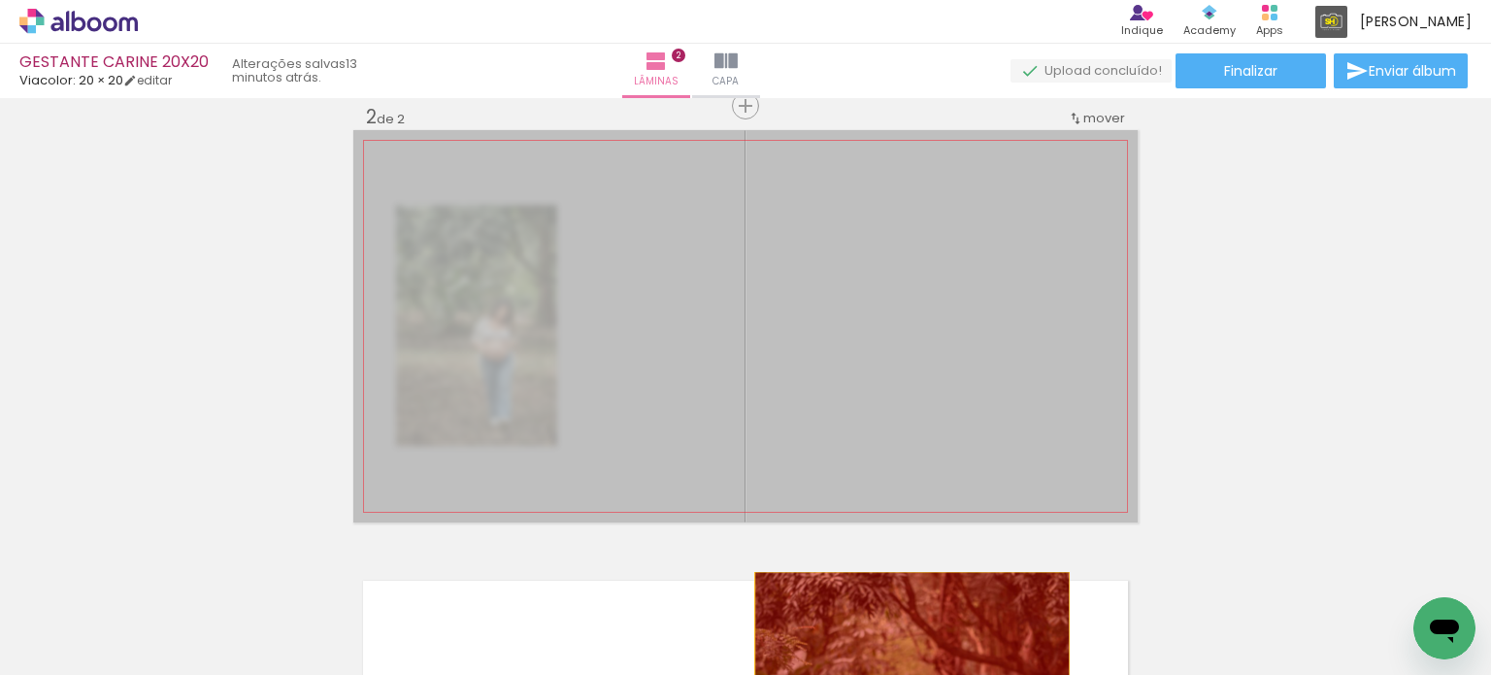
drag, startPoint x: 963, startPoint y: 292, endPoint x: 902, endPoint y: 664, distance: 376.8
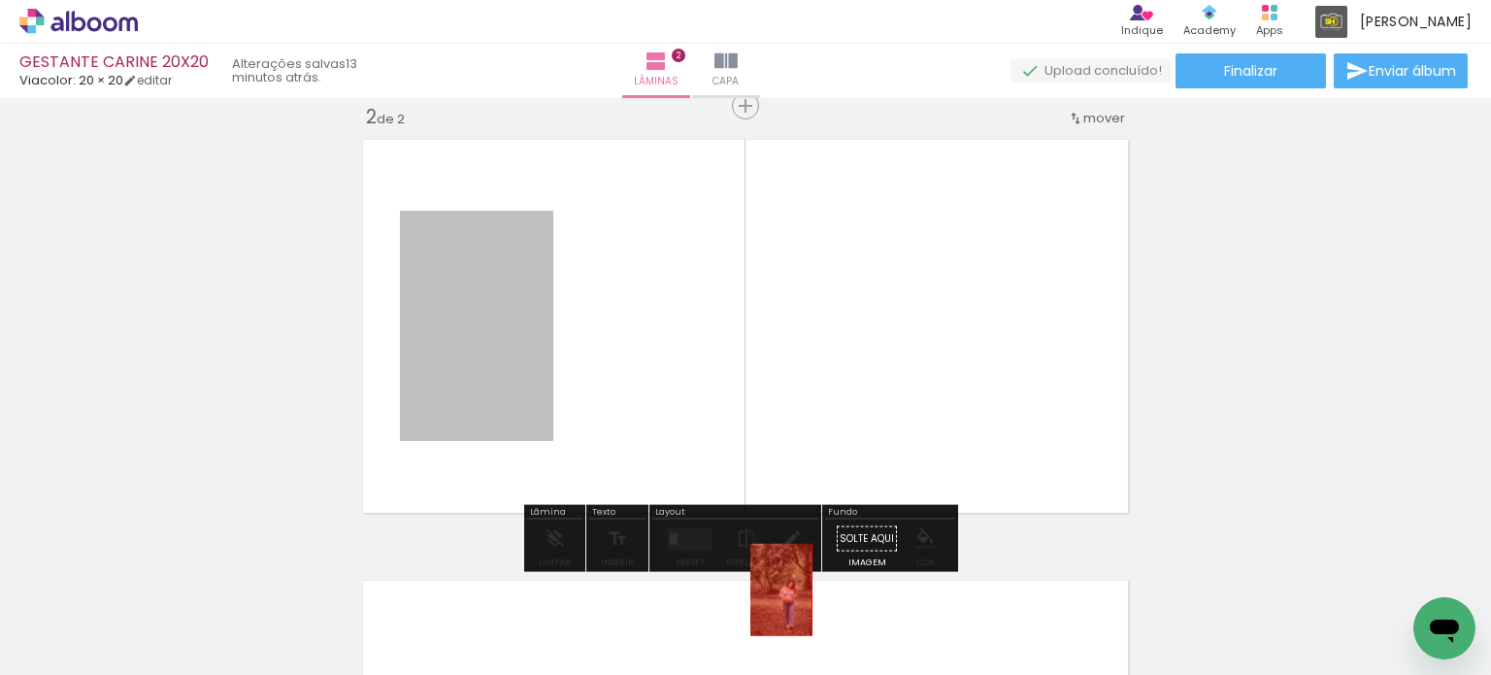
drag, startPoint x: 429, startPoint y: 267, endPoint x: 893, endPoint y: 632, distance: 590.4
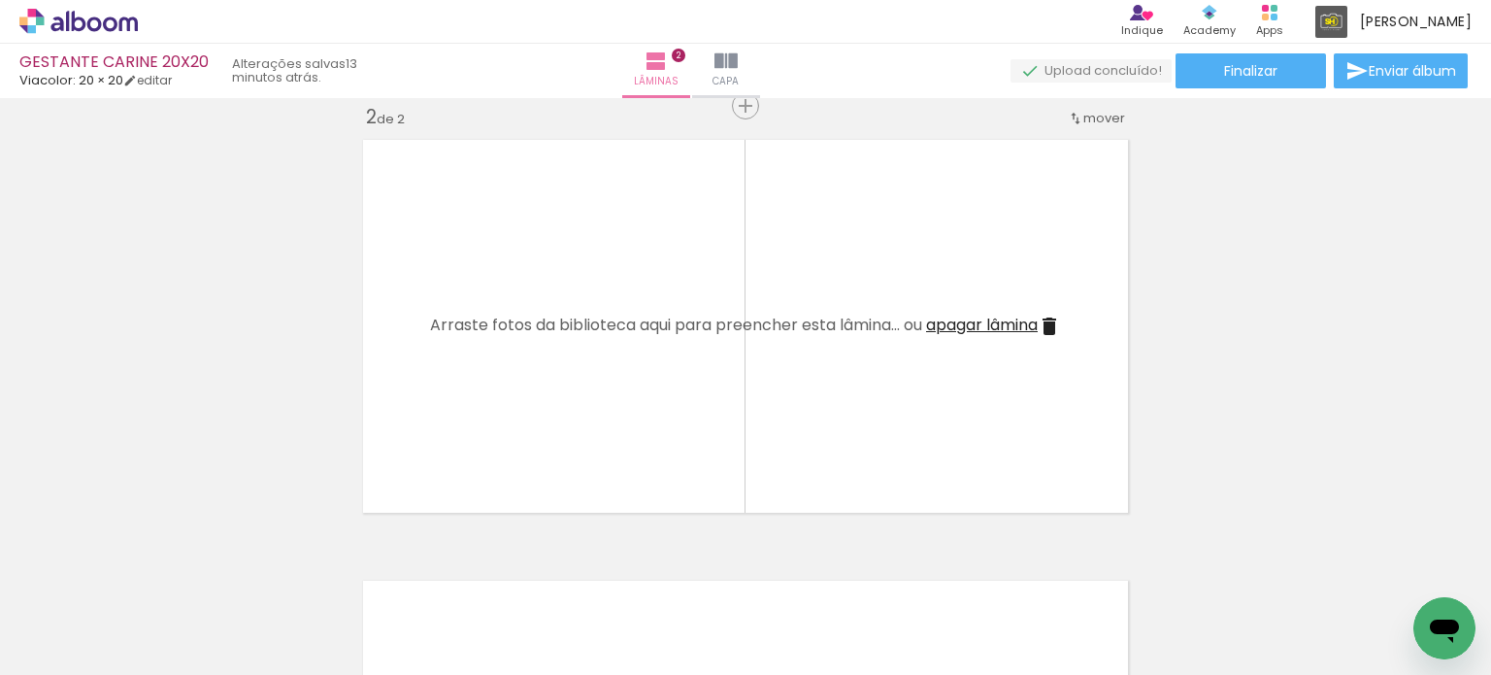
click at [1014, 313] on quentale-layouter at bounding box center [745, 326] width 784 height 392
click at [1015, 325] on span "apagar lâmina" at bounding box center [982, 325] width 112 height 22
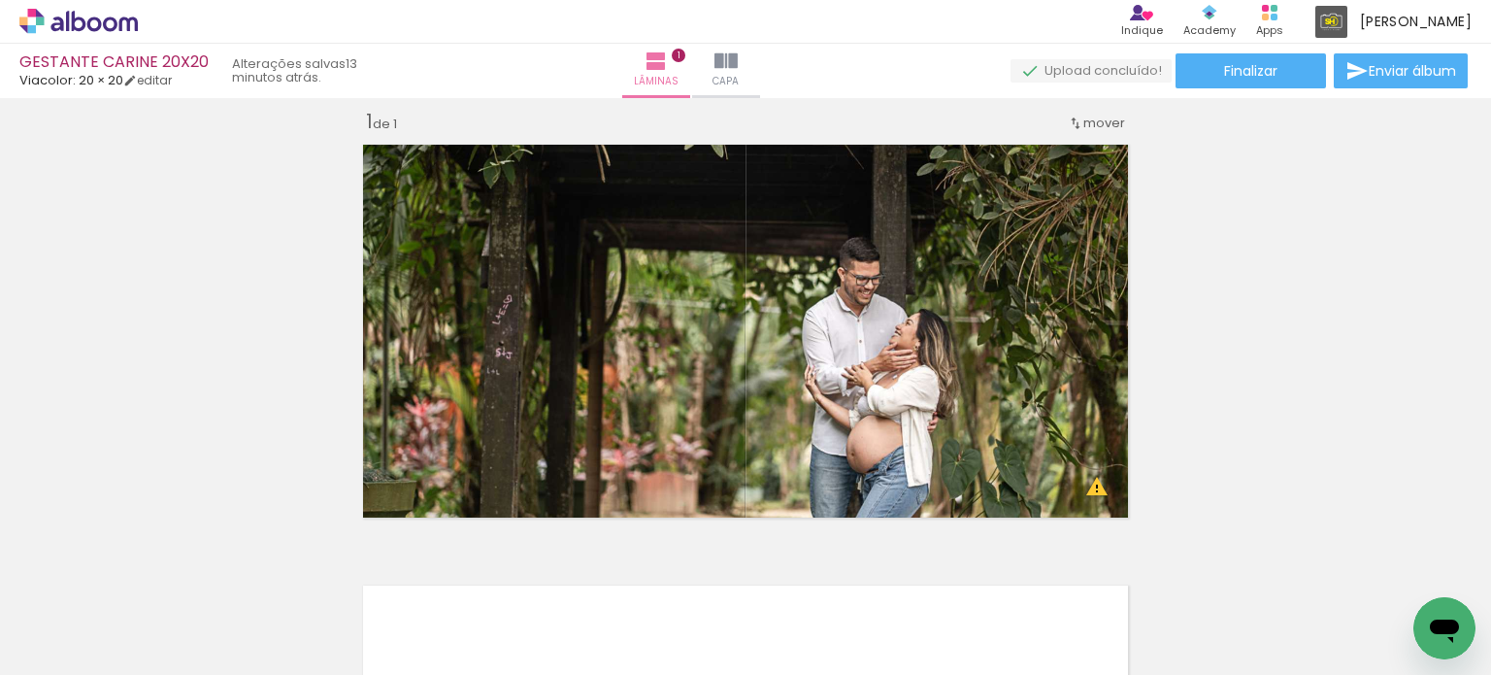
scroll to position [0, 0]
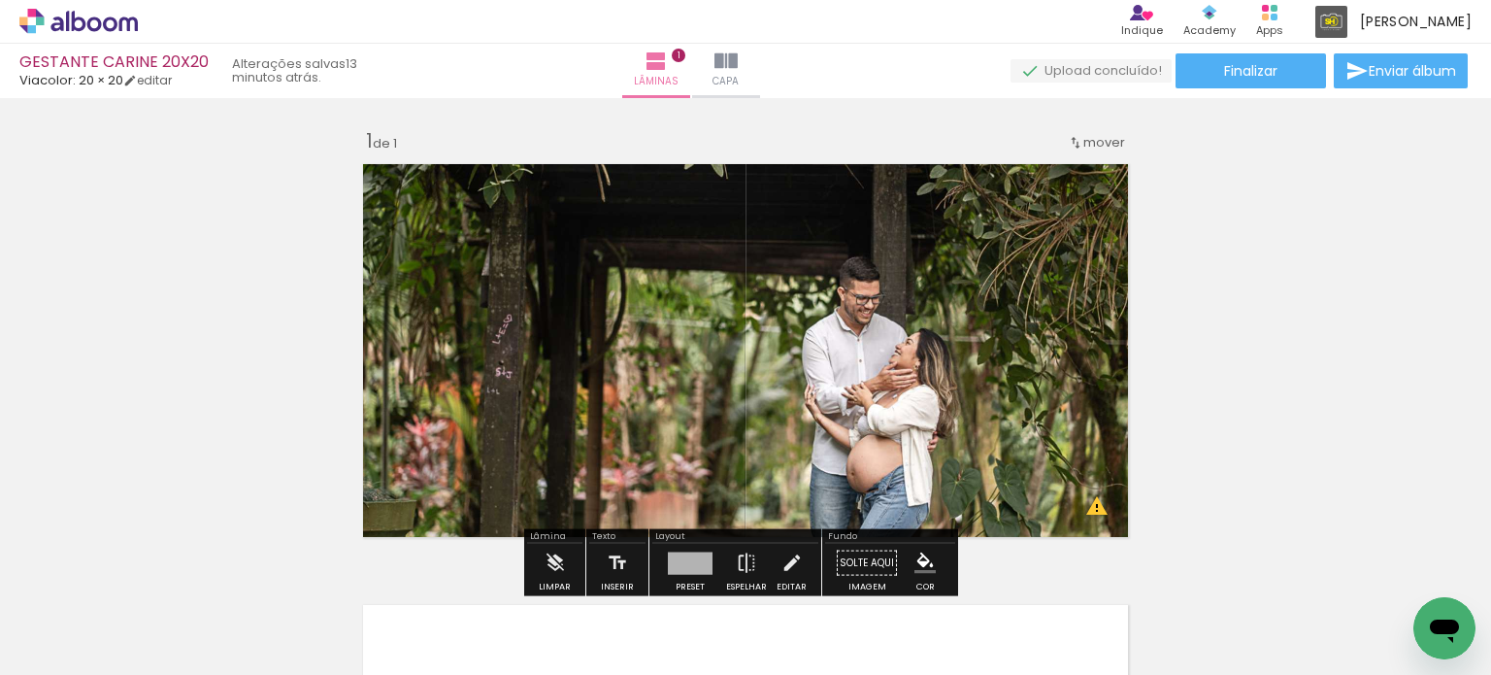
click at [846, 283] on quentale-layouter at bounding box center [745, 350] width 784 height 392
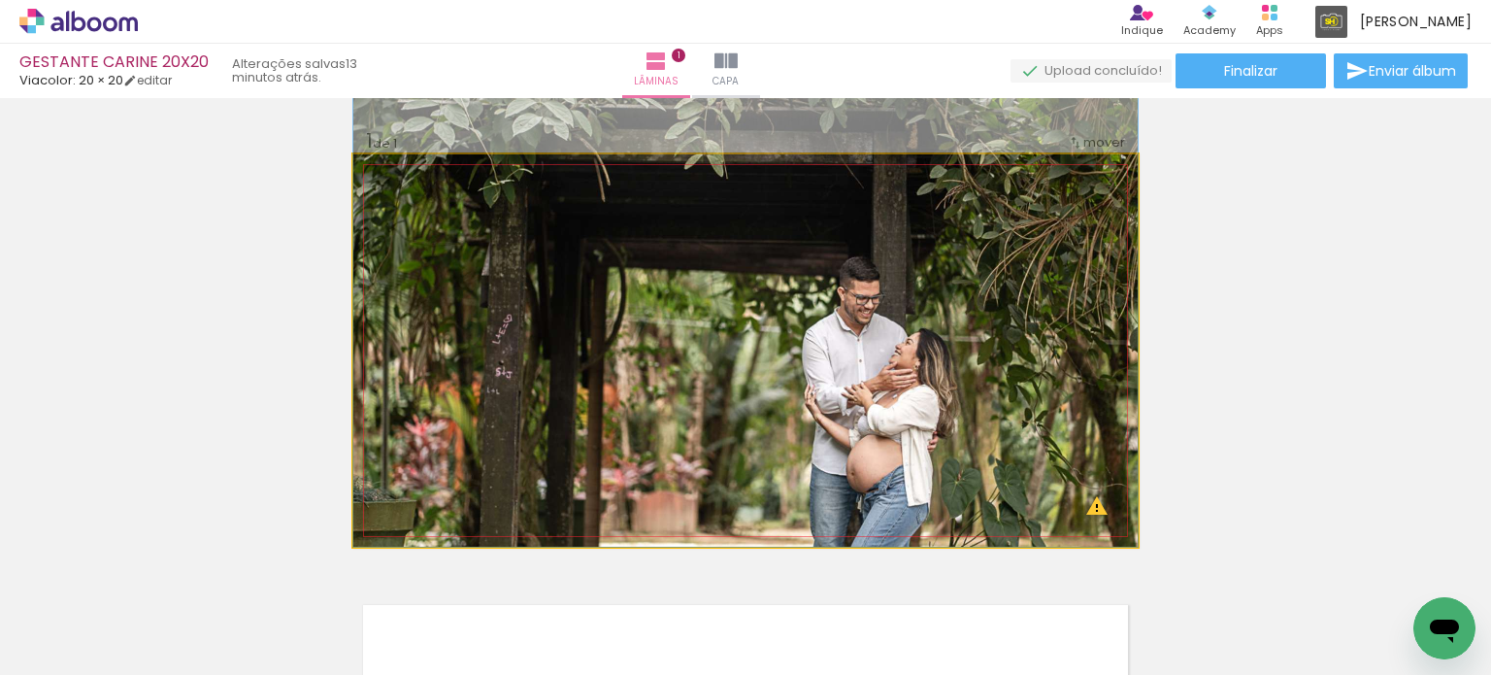
drag, startPoint x: 418, startPoint y: 205, endPoint x: 368, endPoint y: 226, distance: 54.8
type paper-slider "100"
click at [368, 226] on quentale-photo at bounding box center [745, 350] width 784 height 392
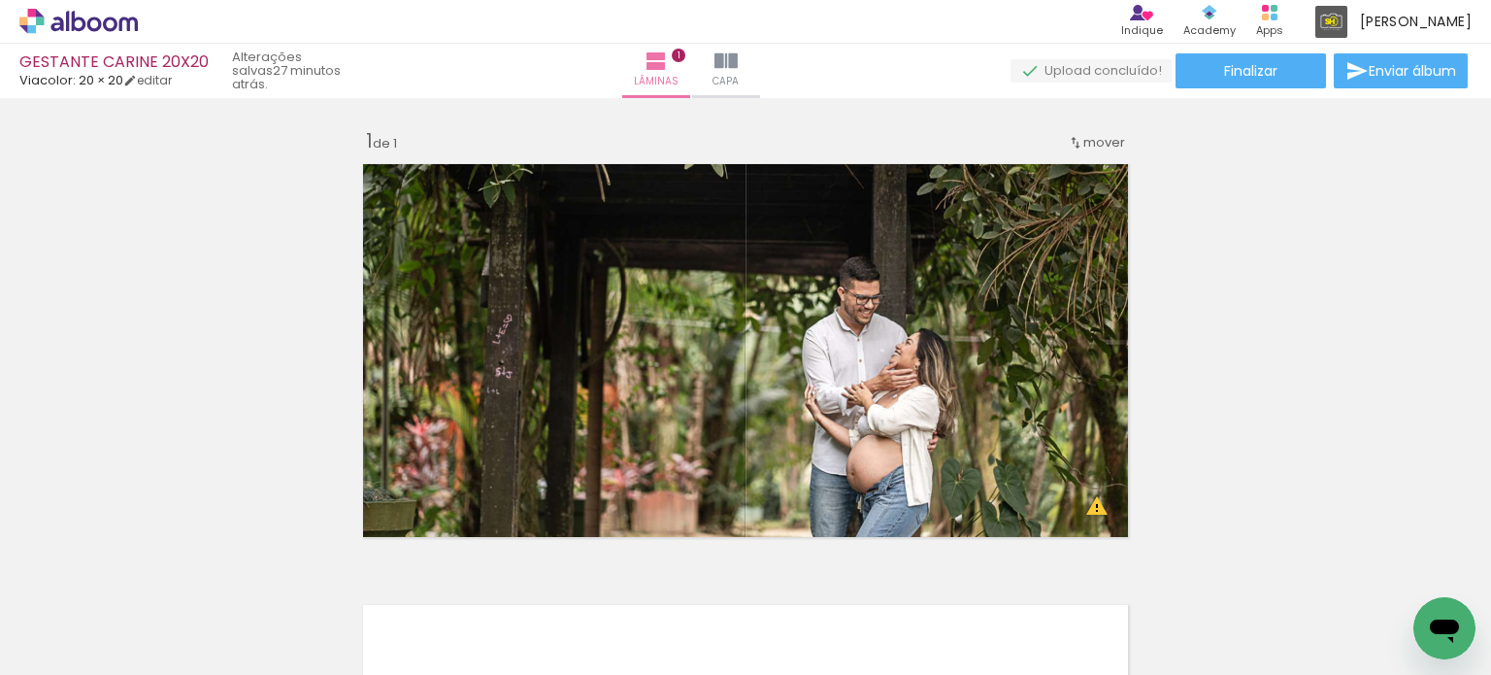
click at [57, 605] on div "Biblioteca 50 fotos Todas as fotos Não utilizadas Adicionar Fotos" at bounding box center [60, 614] width 120 height 96
click at [56, 616] on input "Todas as fotos" at bounding box center [54, 616] width 74 height 17
click at [56, 616] on paper-item "Não utilizadas" at bounding box center [63, 609] width 100 height 17
type input "Não utilizadas"
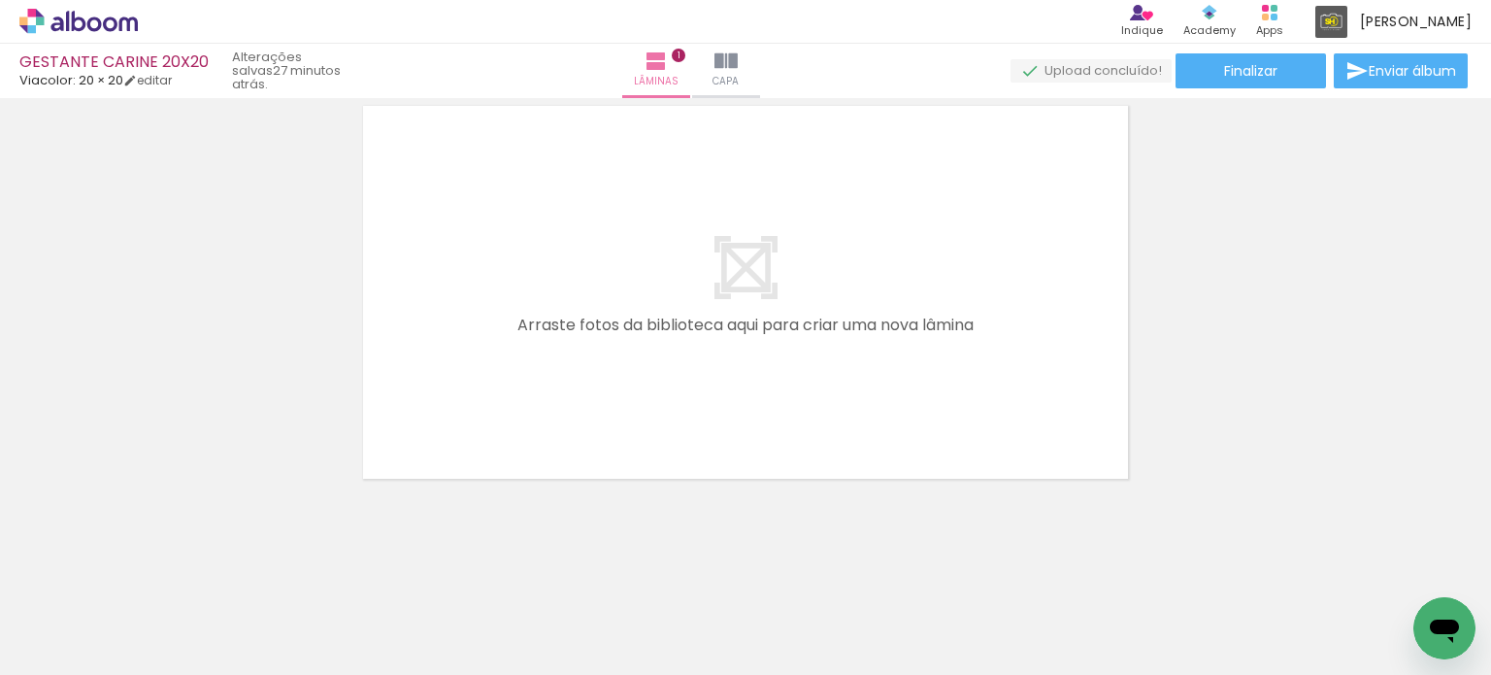
scroll to position [501, 0]
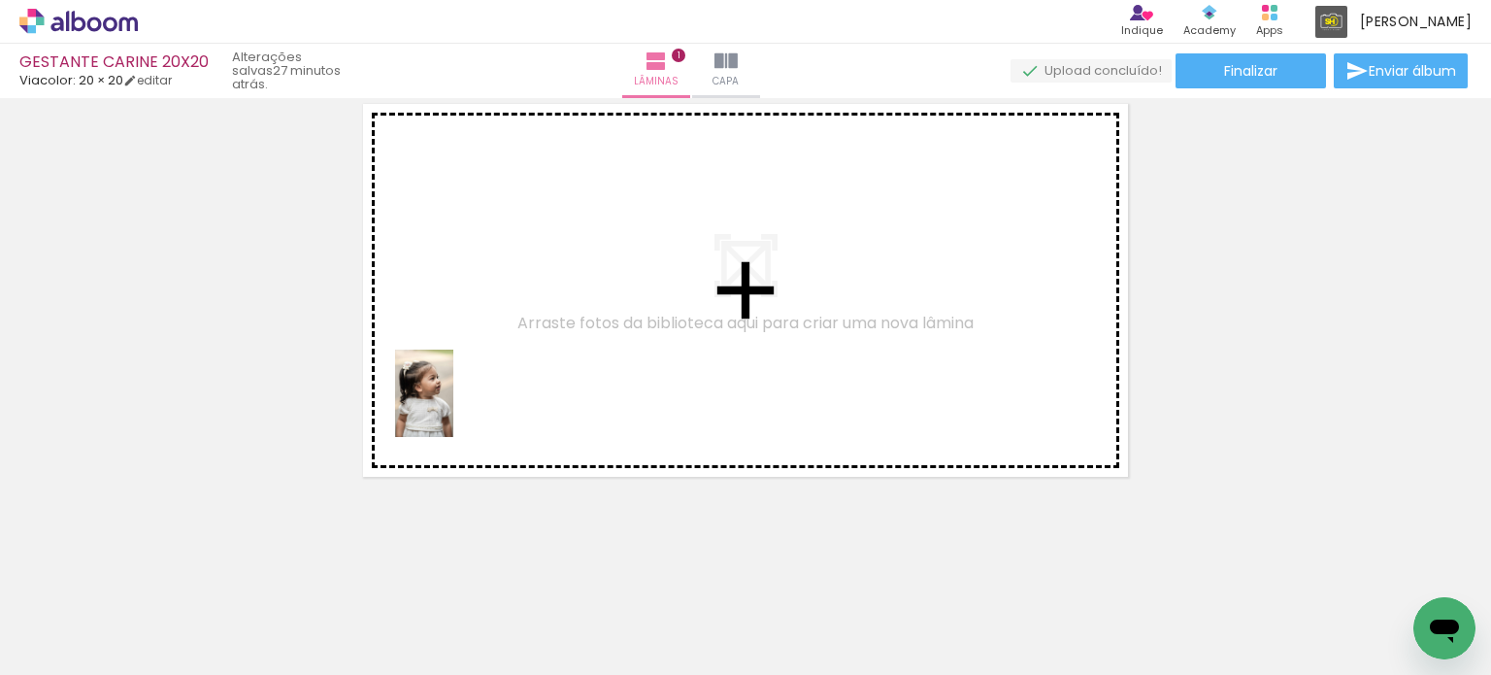
drag, startPoint x: 204, startPoint y: 614, endPoint x: 453, endPoint y: 408, distance: 323.4
click at [453, 408] on quentale-workspace at bounding box center [745, 337] width 1491 height 675
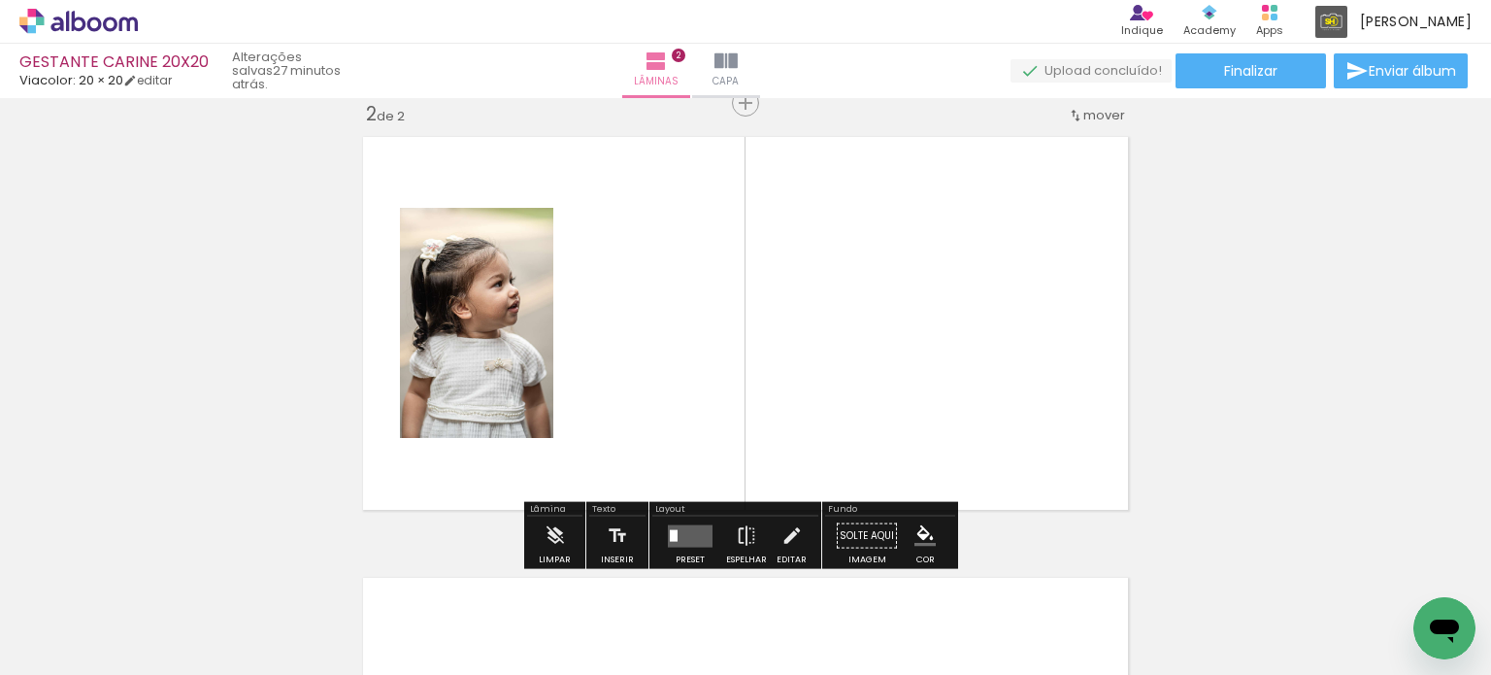
scroll to position [465, 0]
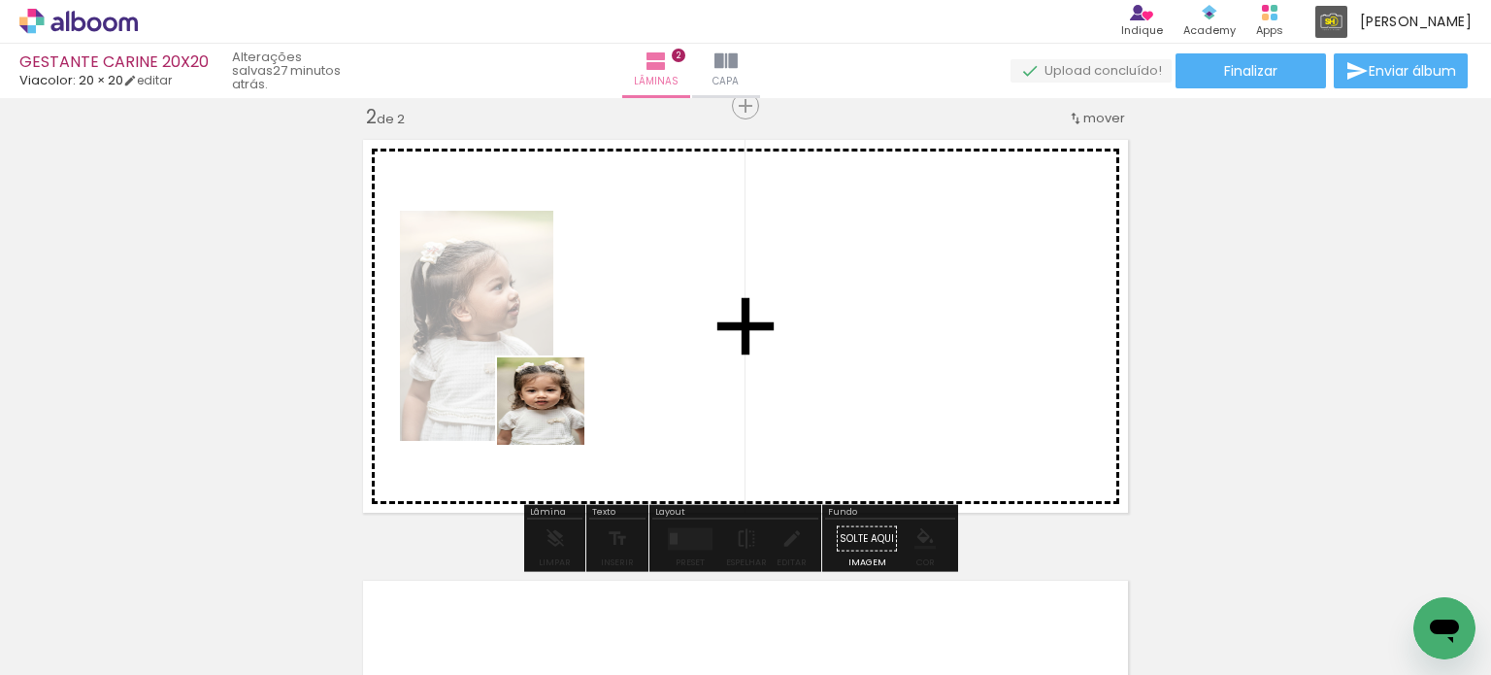
drag, startPoint x: 228, startPoint y: 616, endPoint x: 637, endPoint y: 379, distance: 472.9
click at [637, 379] on quentale-workspace at bounding box center [745, 337] width 1491 height 675
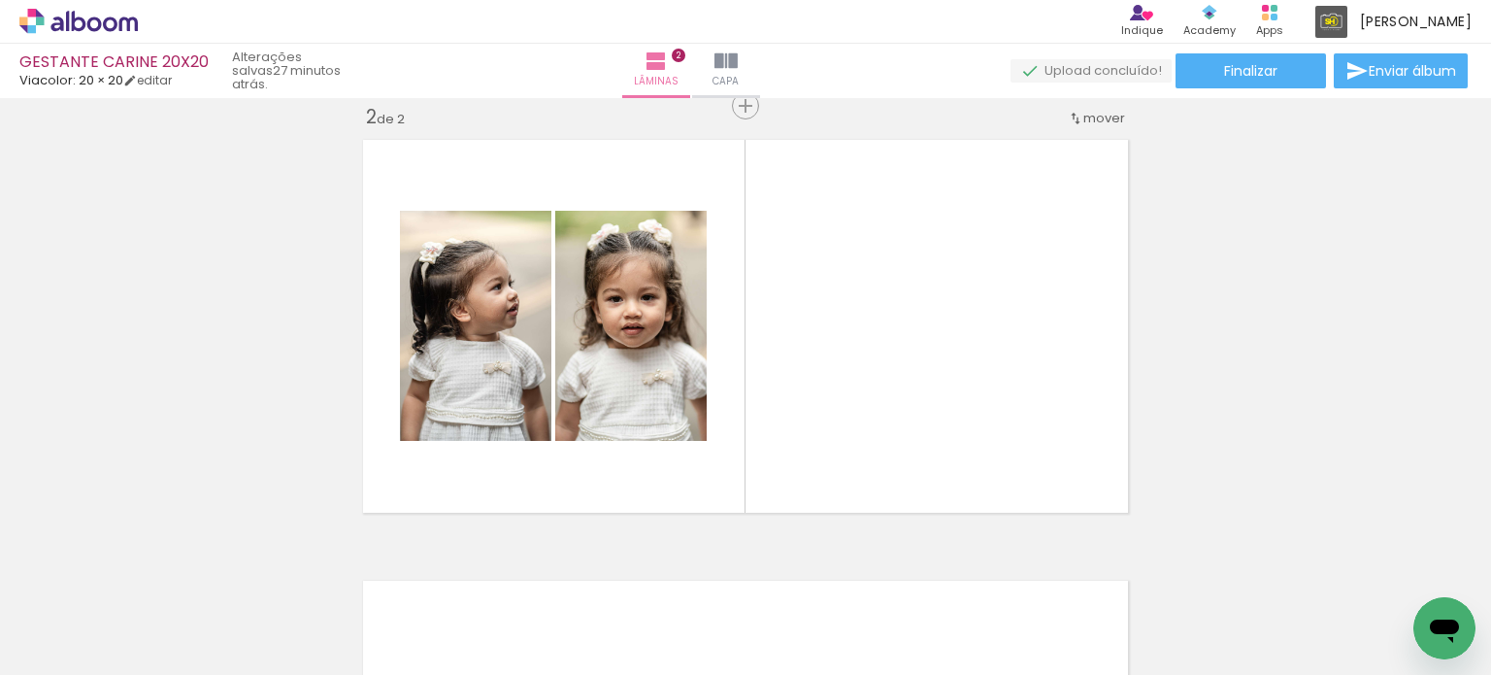
scroll to position [0, 2167]
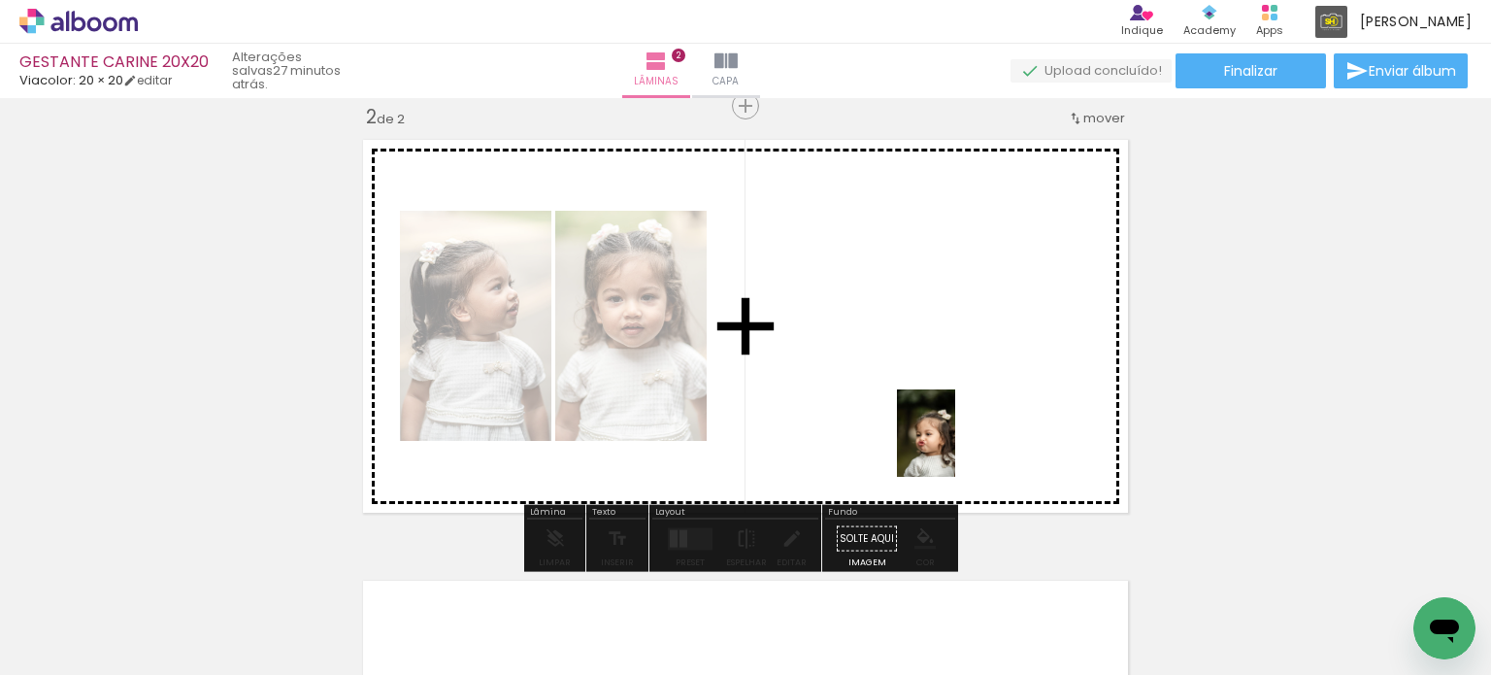
drag, startPoint x: 972, startPoint y: 610, endPoint x: 949, endPoint y: 419, distance: 191.7
click at [949, 419] on quentale-workspace at bounding box center [745, 337] width 1491 height 675
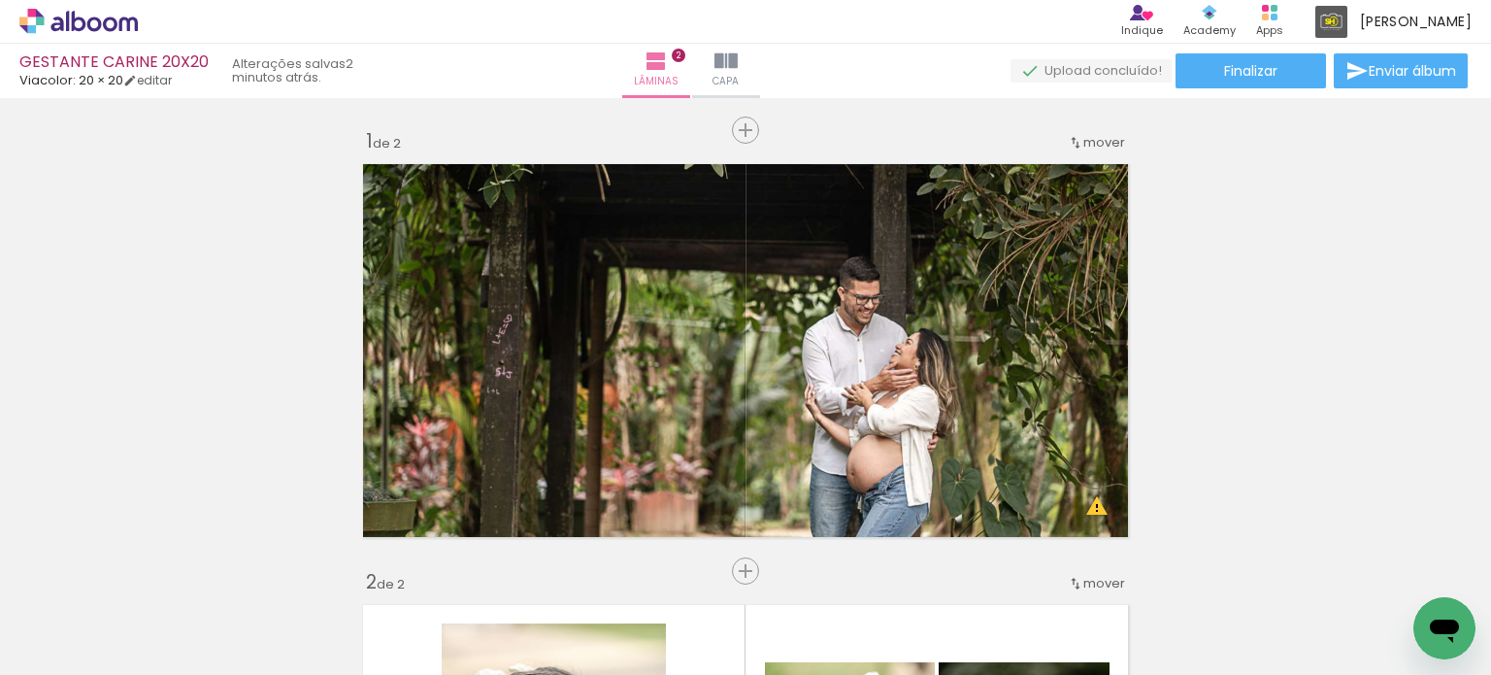
scroll to position [0, 2589]
drag, startPoint x: 1018, startPoint y: 652, endPoint x: 1056, endPoint y: 654, distance: 37.9
click at [0, 0] on slot at bounding box center [0, 0] width 0 height 0
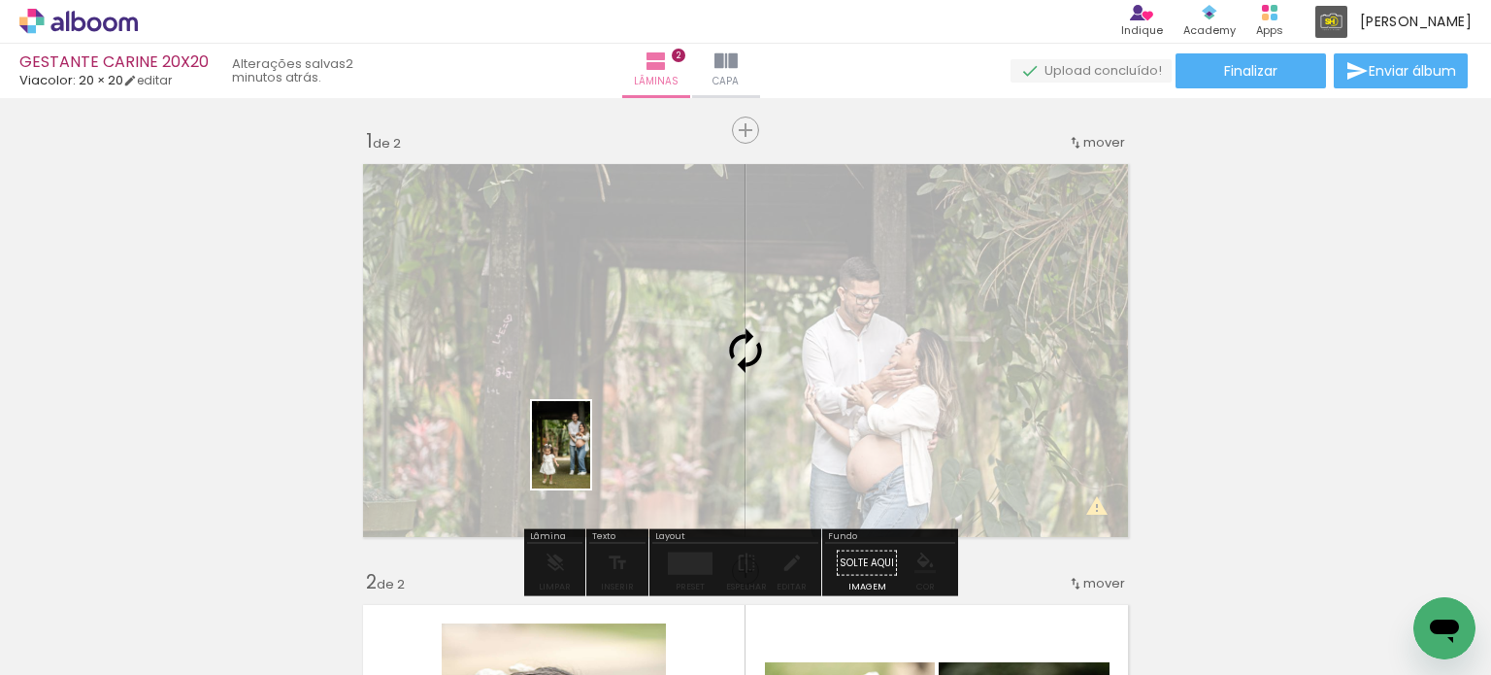
drag, startPoint x: 878, startPoint y: 628, endPoint x: 588, endPoint y: 456, distance: 336.5
click at [588, 456] on quentale-workspace at bounding box center [745, 337] width 1491 height 675
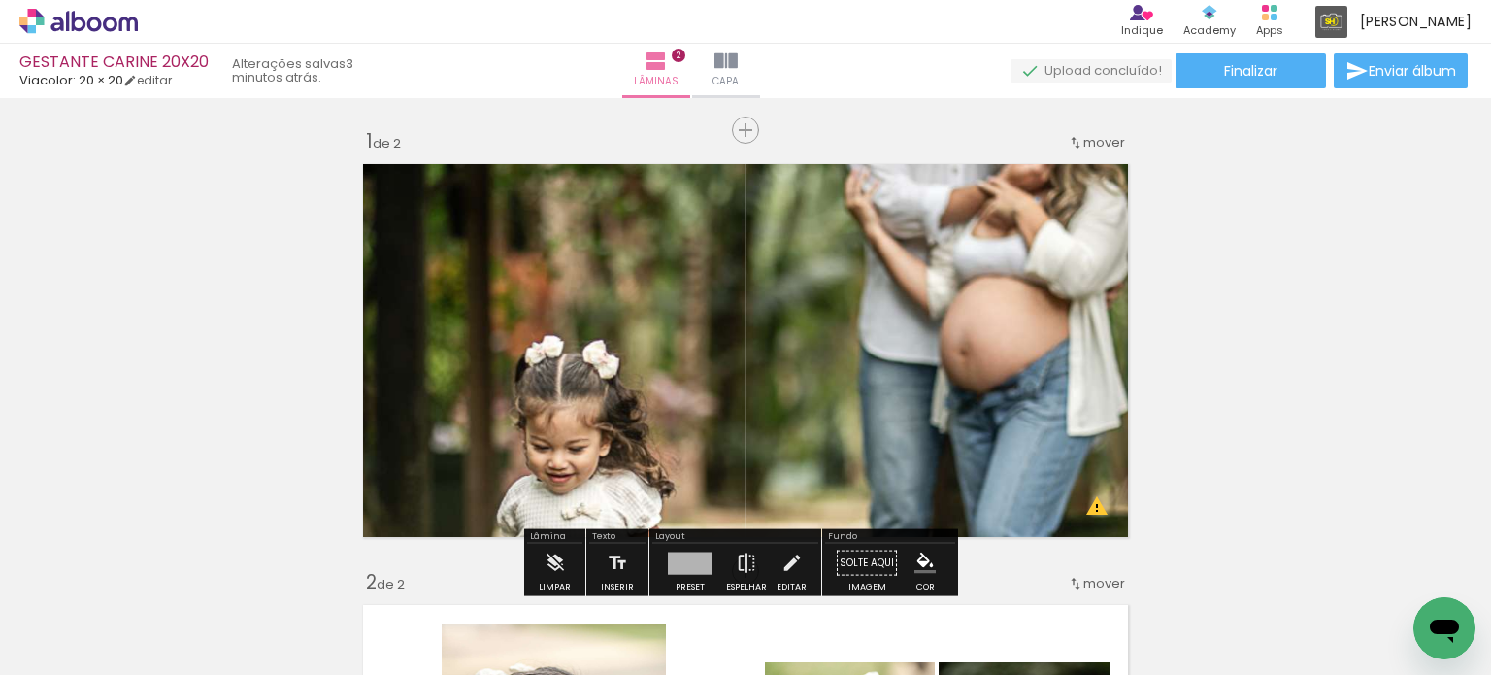
drag, startPoint x: 656, startPoint y: 394, endPoint x: 783, endPoint y: 452, distance: 139.9
click at [680, 618] on quentale-workspace at bounding box center [745, 337] width 1491 height 675
click at [803, 389] on quentale-layouter at bounding box center [745, 350] width 784 height 392
click at [803, 388] on quentale-photo at bounding box center [745, 350] width 784 height 392
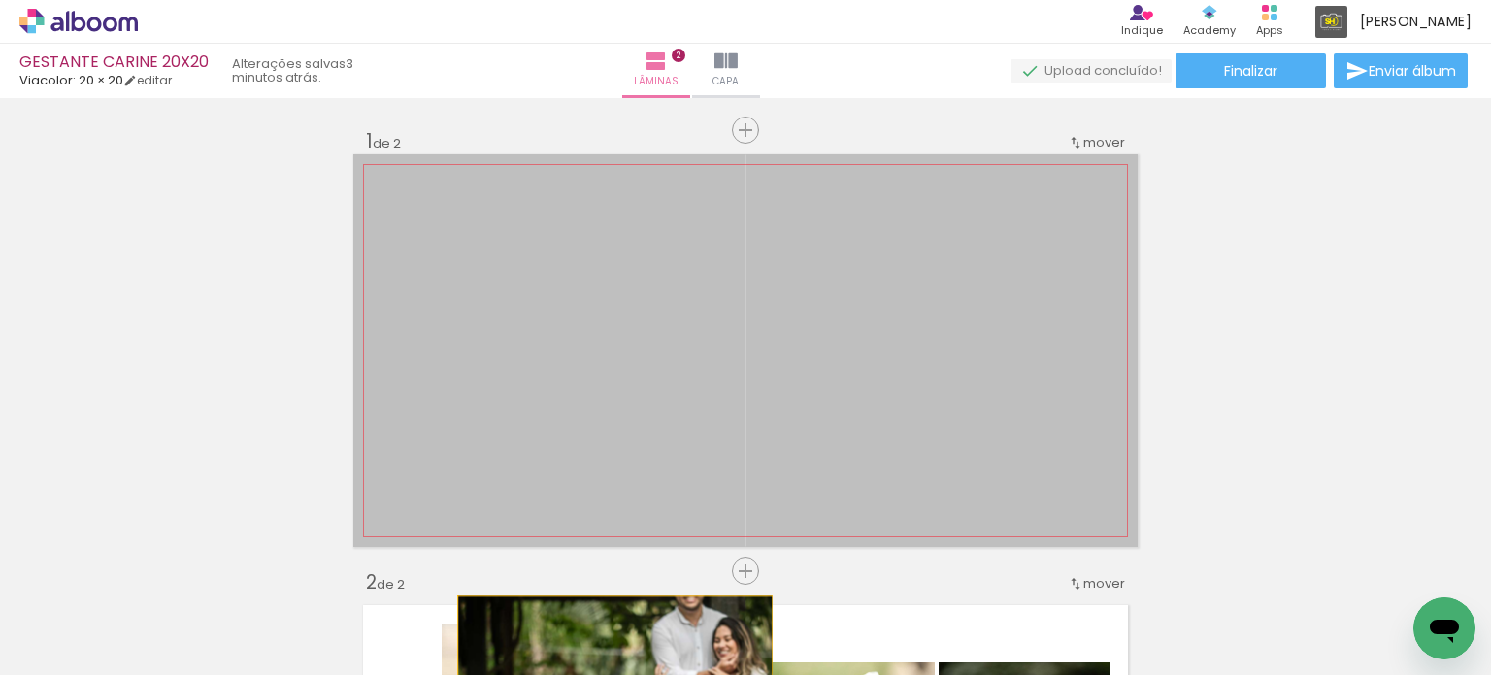
drag, startPoint x: 803, startPoint y: 388, endPoint x: 608, endPoint y: 675, distance: 346.6
click at [608, 674] on quentale-workspace at bounding box center [745, 337] width 1491 height 675
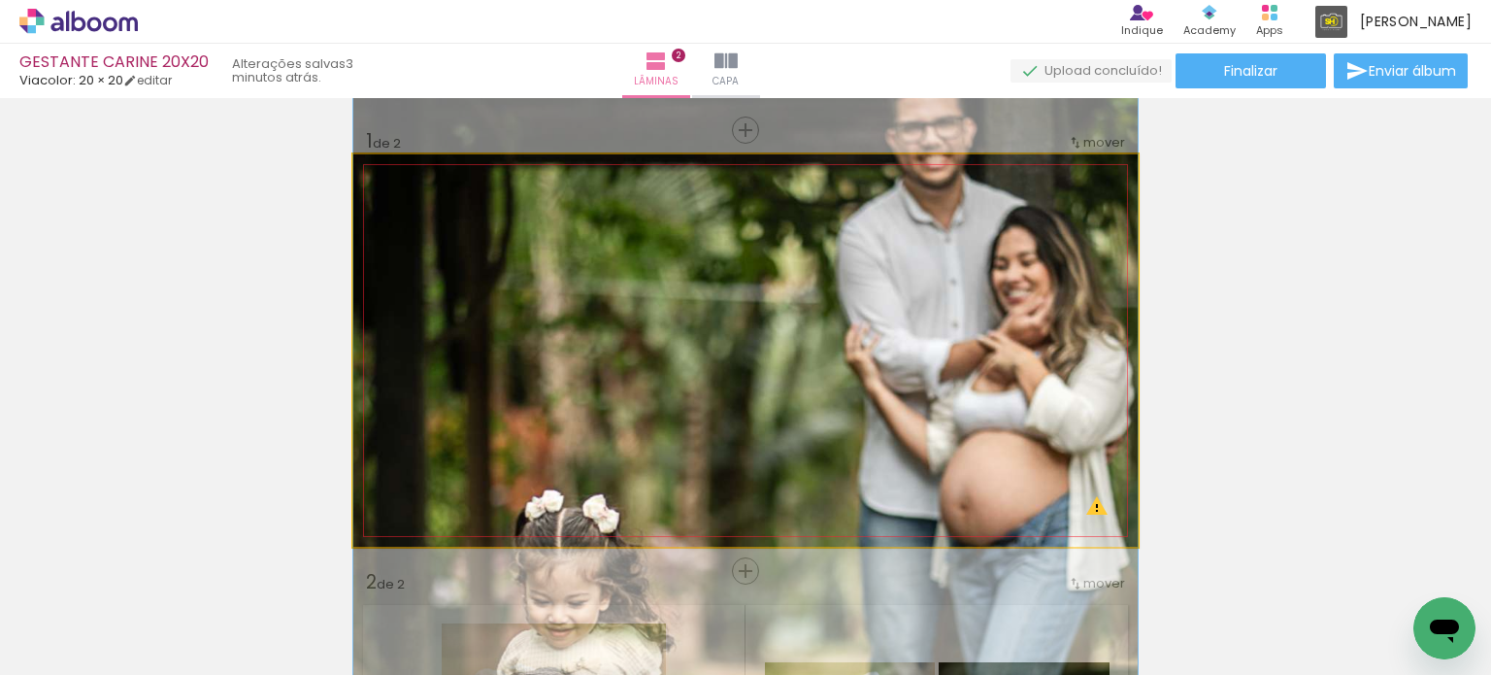
click at [863, 380] on quentale-photo at bounding box center [745, 350] width 784 height 392
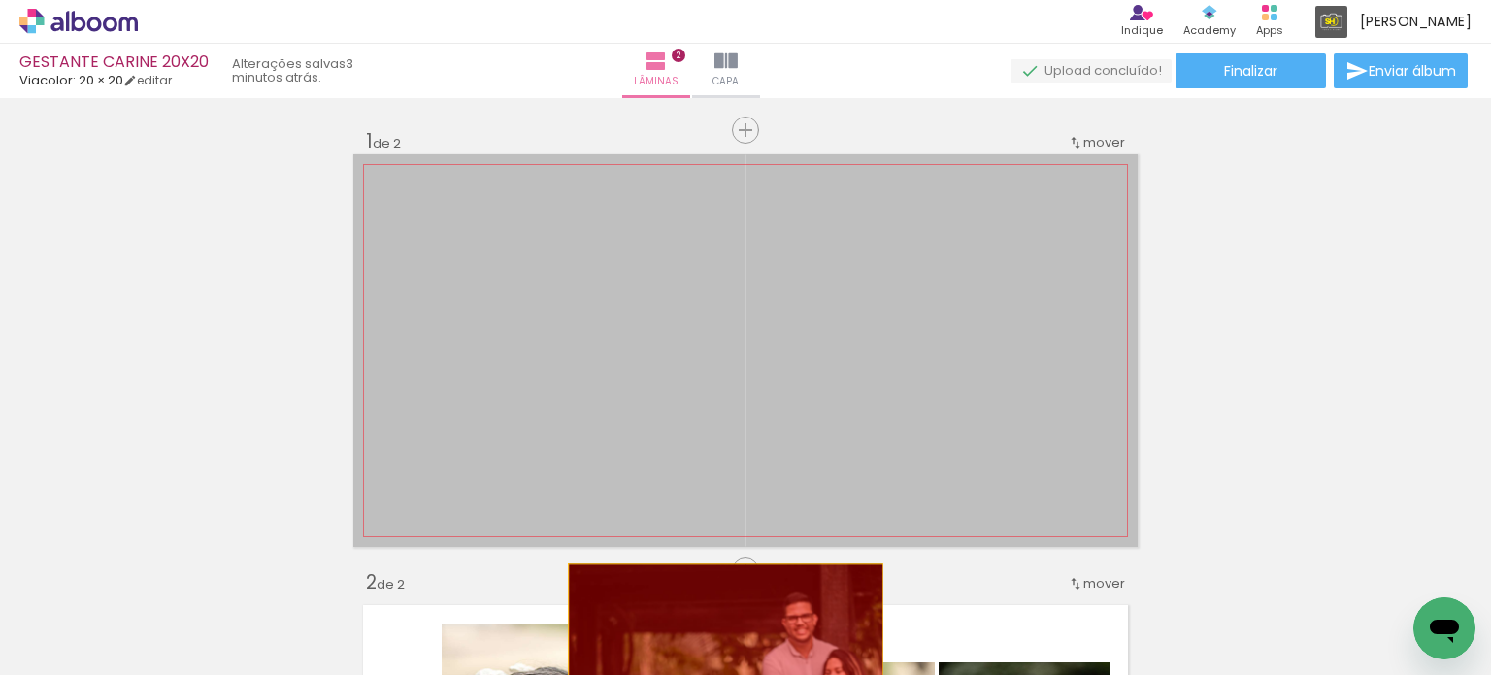
drag, startPoint x: 863, startPoint y: 380, endPoint x: 711, endPoint y: 640, distance: 301.5
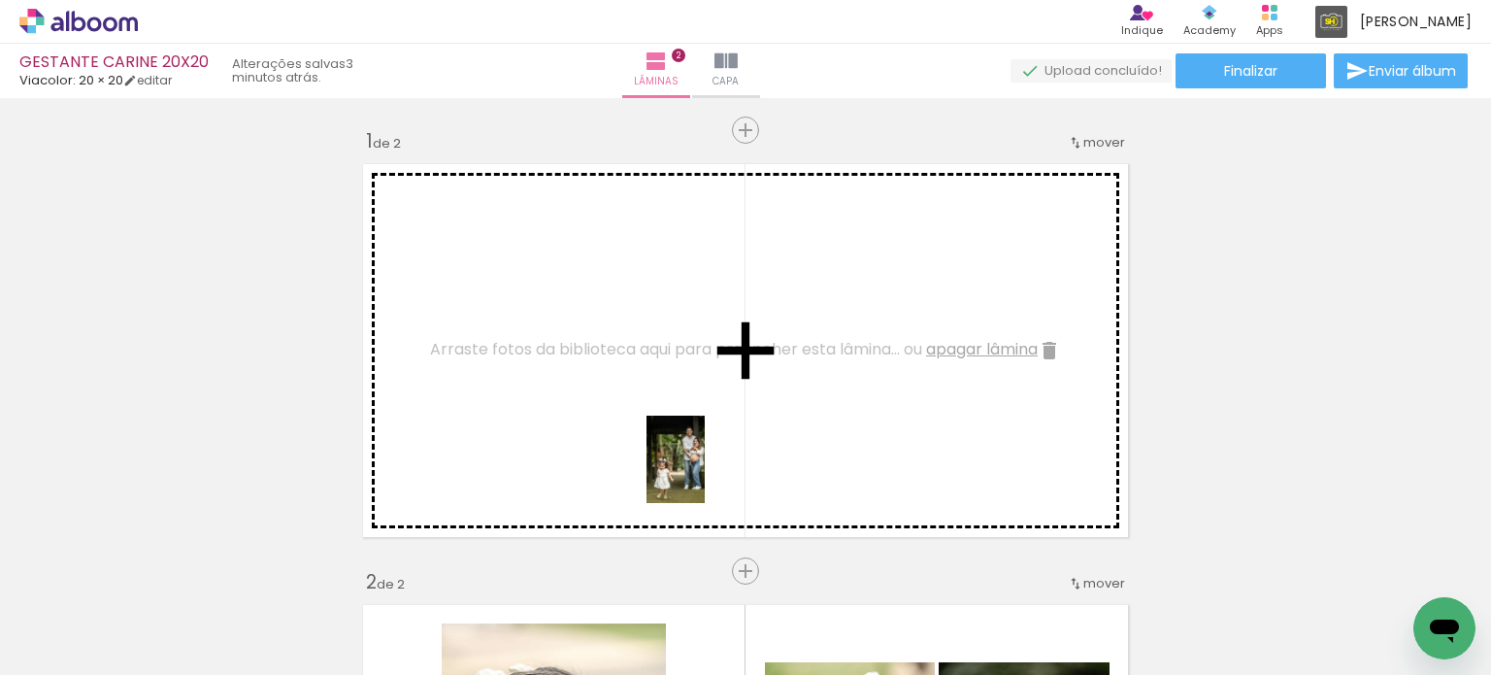
drag, startPoint x: 859, startPoint y: 619, endPoint x: 705, endPoint y: 474, distance: 212.2
click at [705, 474] on quentale-workspace at bounding box center [745, 337] width 1491 height 675
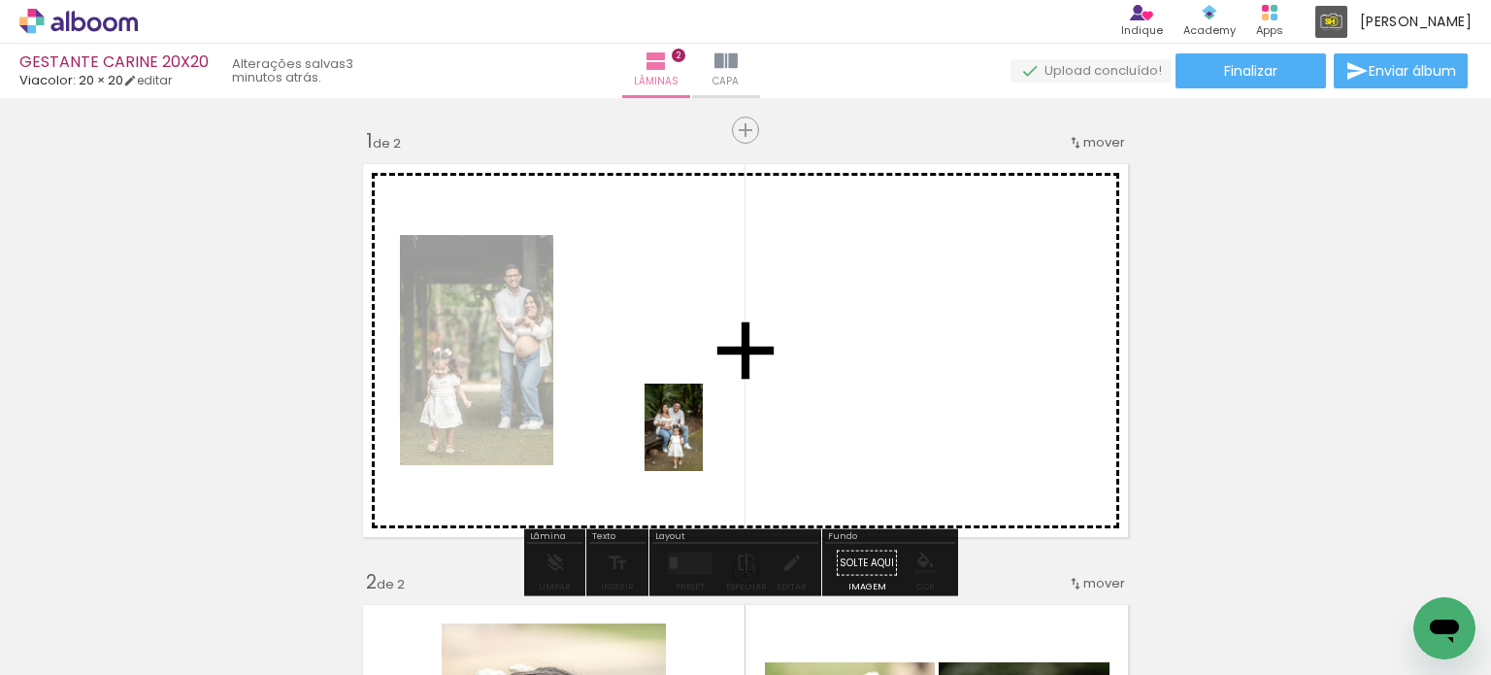
drag, startPoint x: 1072, startPoint y: 616, endPoint x: 703, endPoint y: 442, distance: 407.8
click at [703, 442] on quentale-workspace at bounding box center [745, 337] width 1491 height 675
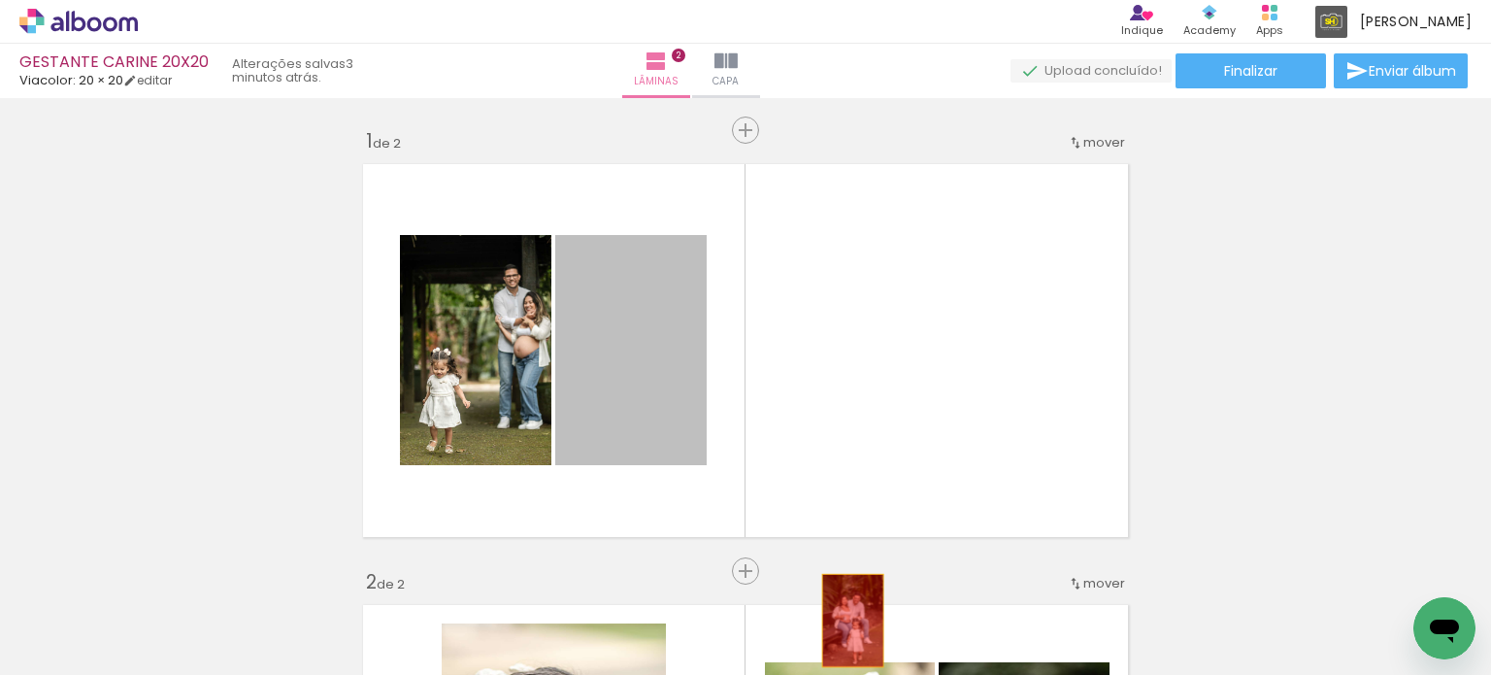
drag, startPoint x: 636, startPoint y: 367, endPoint x: 854, endPoint y: 640, distance: 349.5
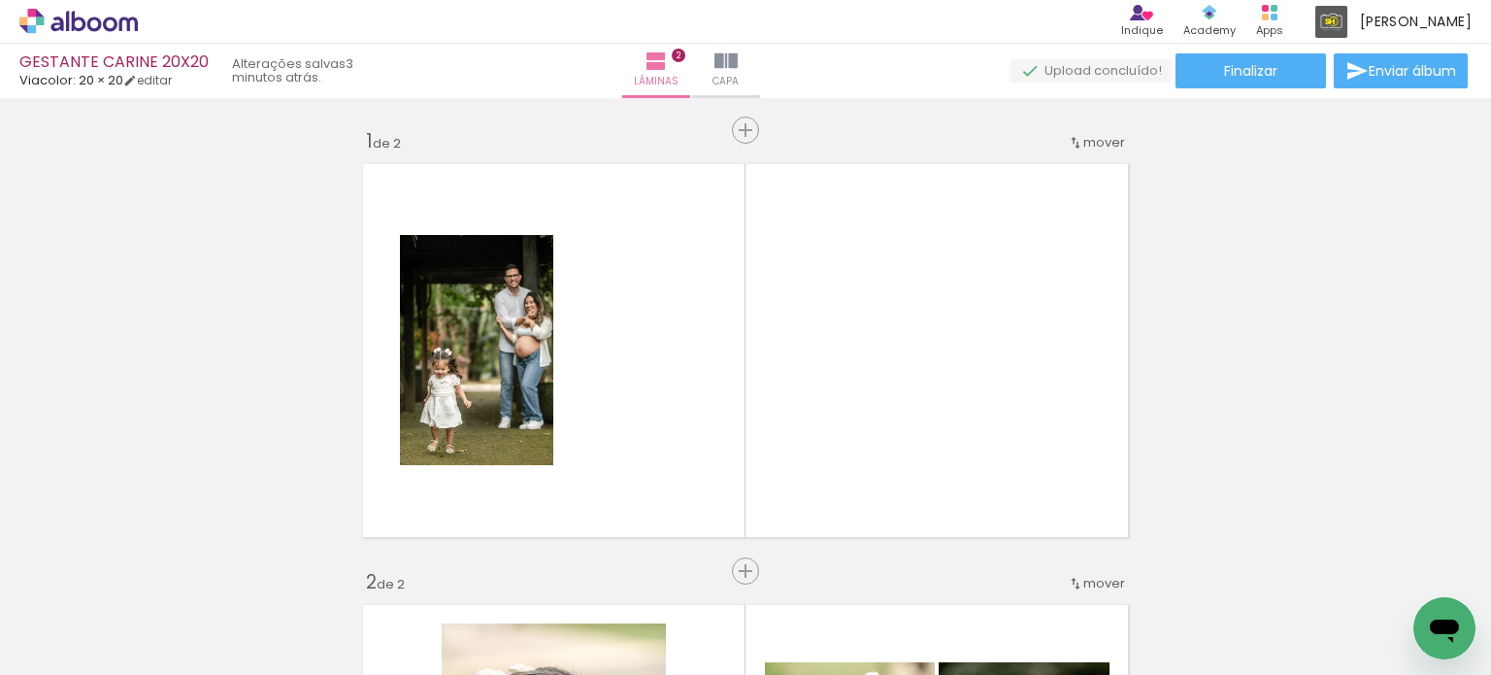
scroll to position [0, 2015]
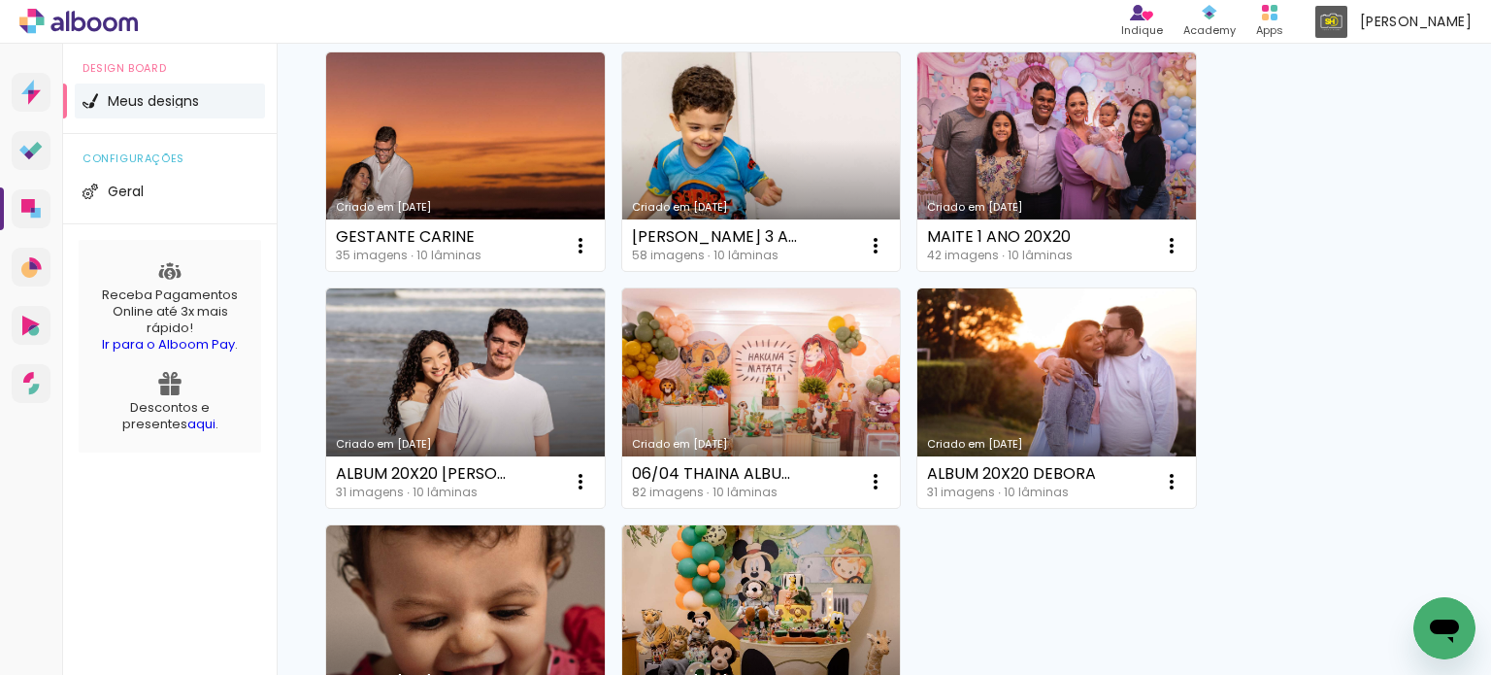
scroll to position [1845, 0]
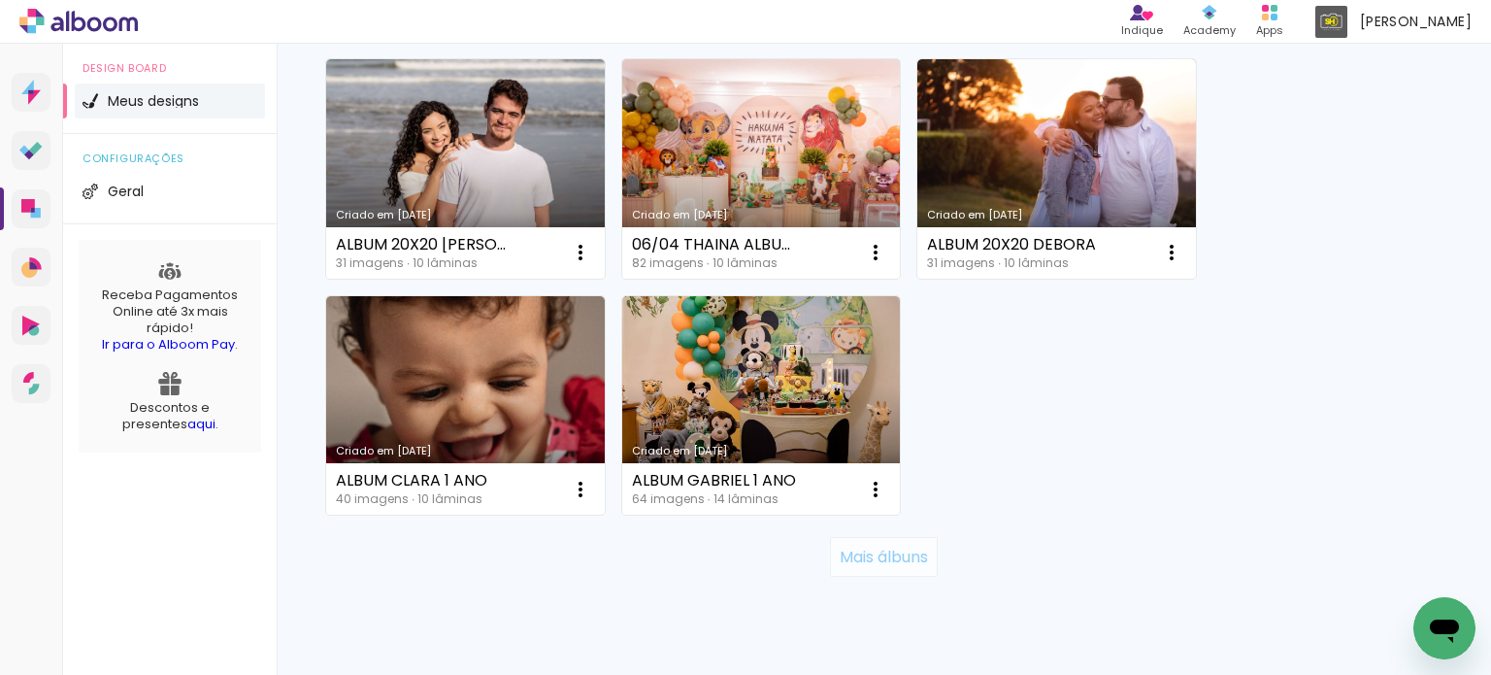
click at [0, 0] on slot "Mais álbuns" at bounding box center [0, 0] width 0 height 0
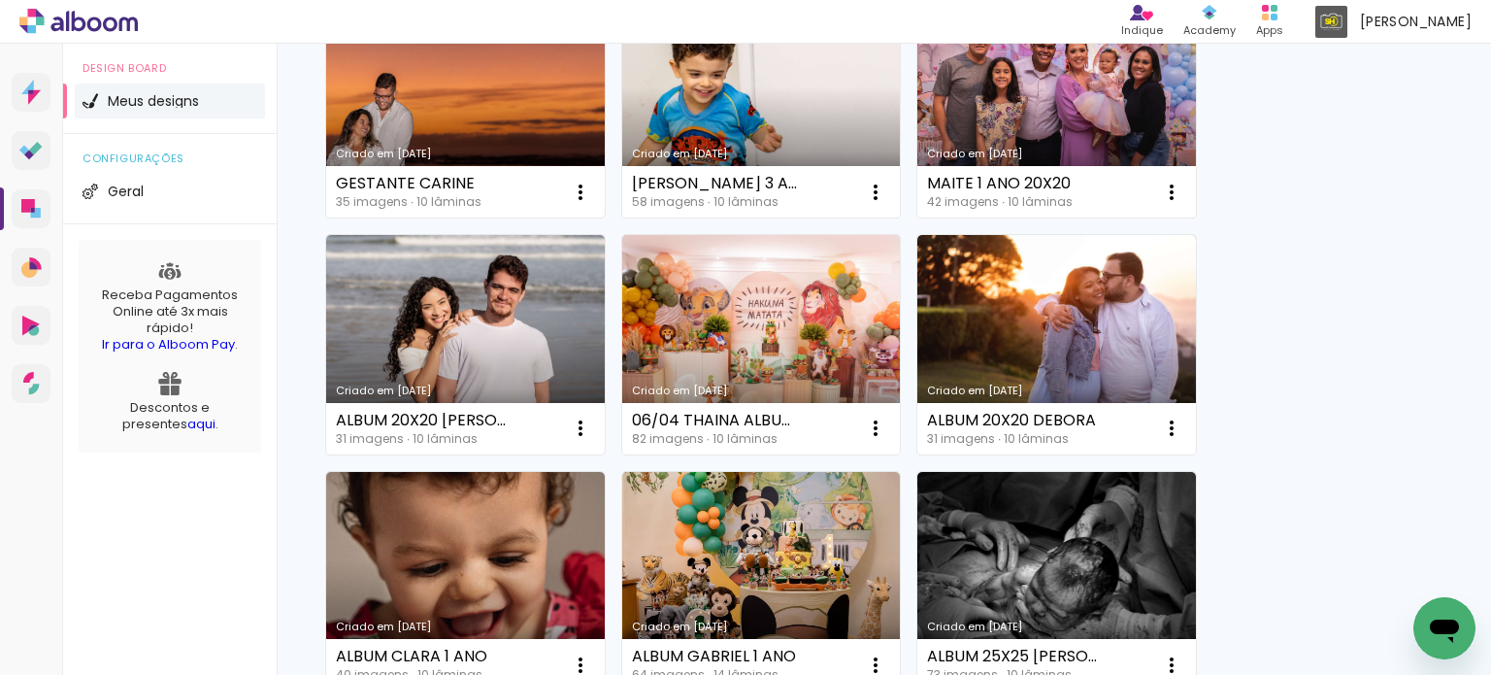
scroll to position [1422, 0]
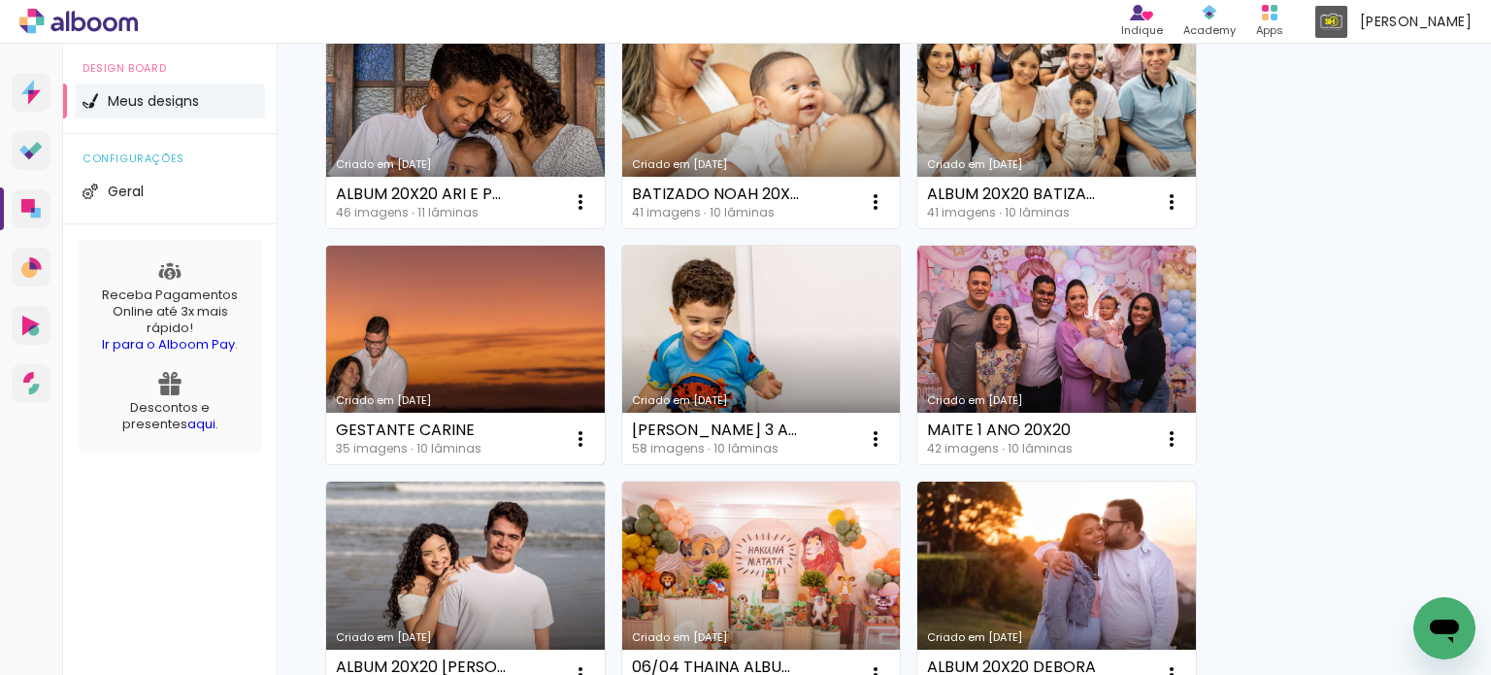
click at [479, 331] on link "Criado em [DATE]" at bounding box center [465, 355] width 279 height 219
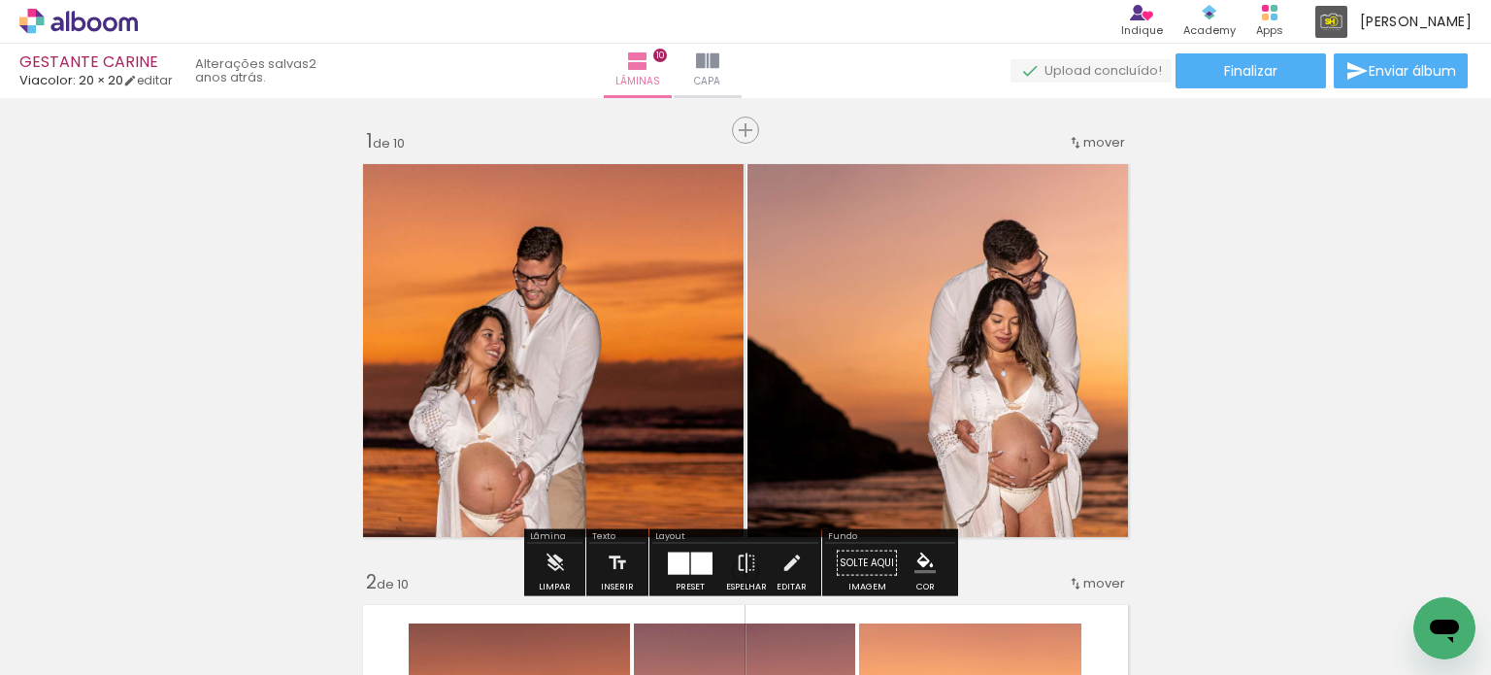
click at [101, 624] on div at bounding box center [61, 625] width 89 height 2
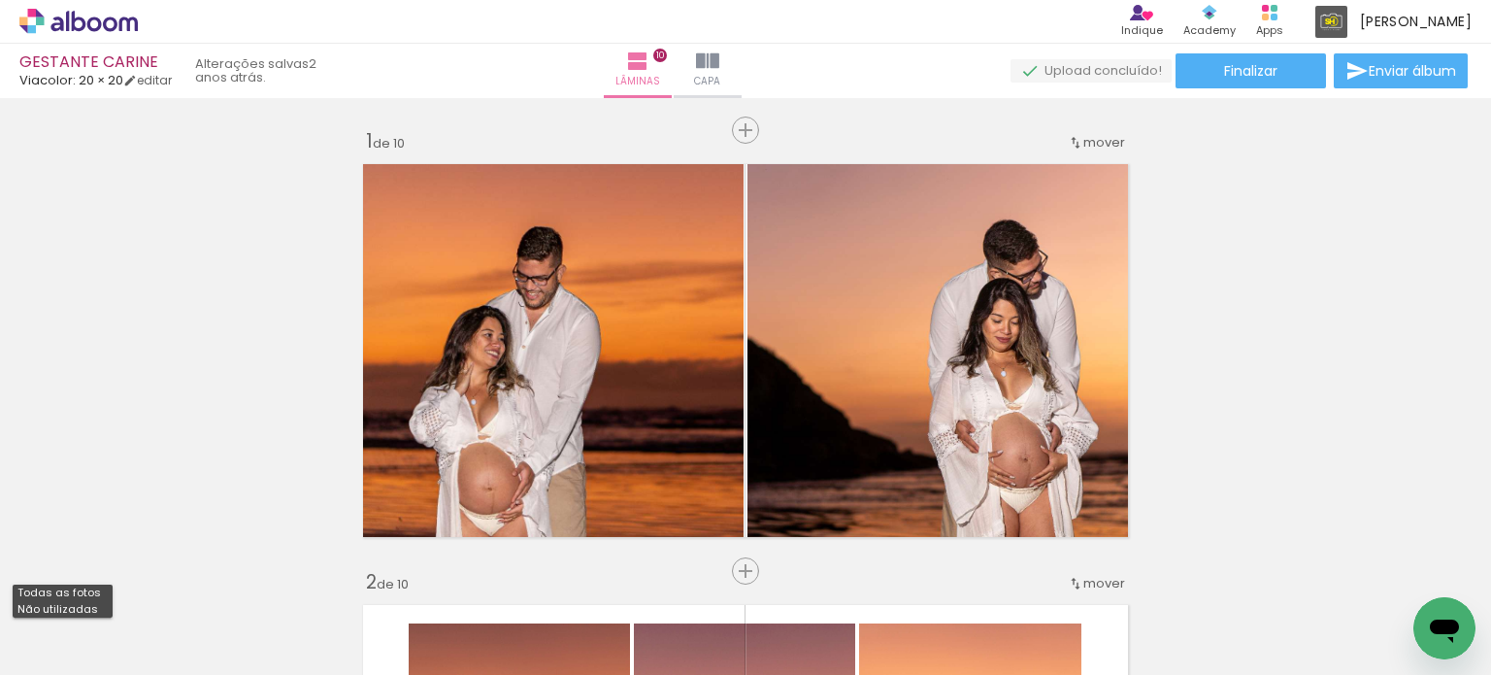
click at [93, 605] on paper-item "Não utilizadas" at bounding box center [63, 609] width 100 height 17
click at [91, 623] on input "Não utilizadas" at bounding box center [54, 631] width 74 height 17
click at [102, 587] on paper-item "Todas as fotos" at bounding box center [63, 592] width 100 height 17
type input "Todas as fotos"
